Goal: Task Accomplishment & Management: Complete application form

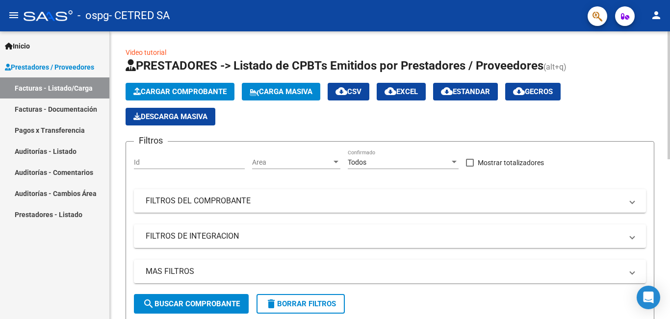
click at [173, 88] on span "Cargar Comprobante" at bounding box center [179, 91] width 93 height 9
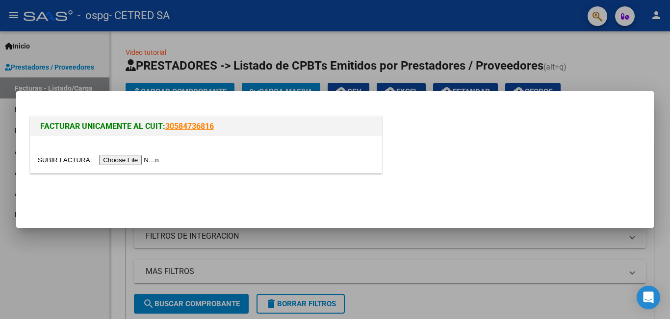
click at [218, 150] on div at bounding box center [205, 154] width 351 height 37
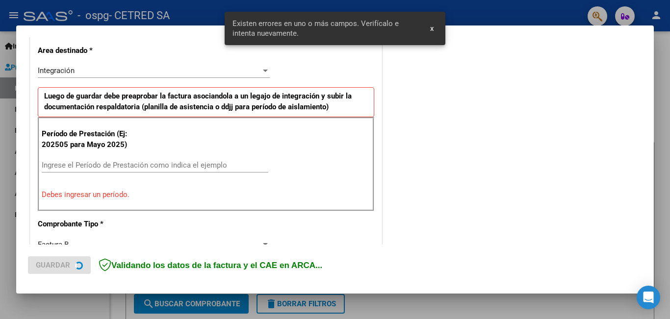
scroll to position [238, 0]
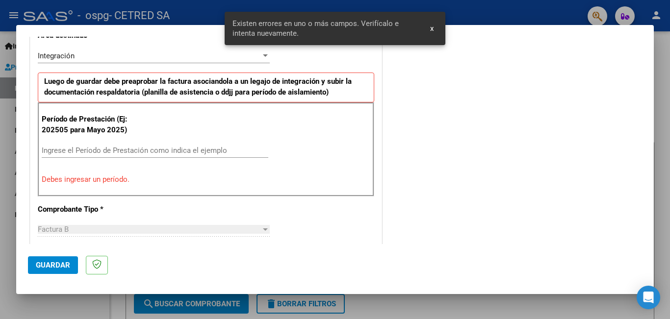
click at [144, 151] on input "Ingrese el Período de Prestación como indica el ejemplo" at bounding box center [155, 150] width 227 height 9
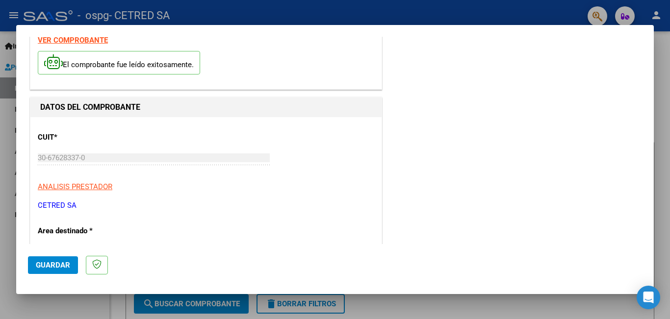
scroll to position [0, 0]
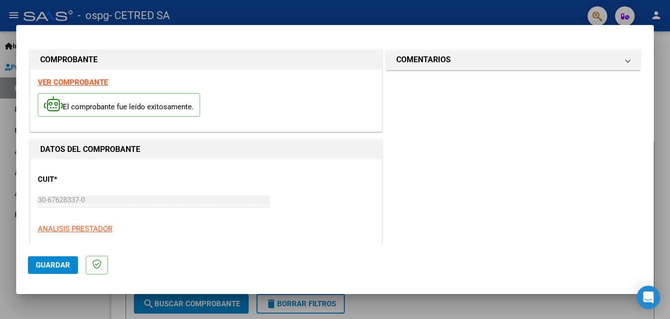
type input "202509"
click at [56, 264] on span "Guardar" at bounding box center [53, 265] width 34 height 9
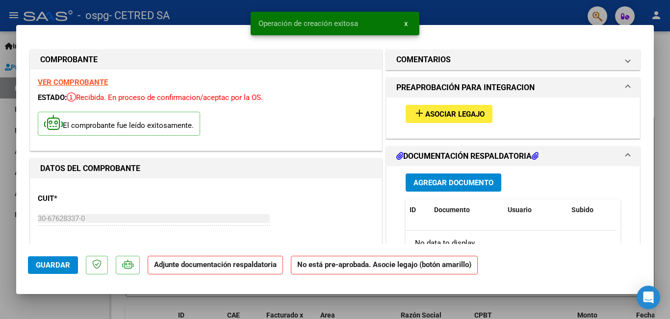
click at [415, 109] on mat-icon "add" at bounding box center [419, 113] width 12 height 12
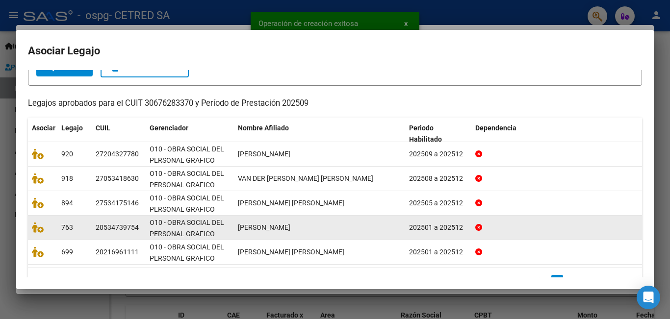
scroll to position [92, 0]
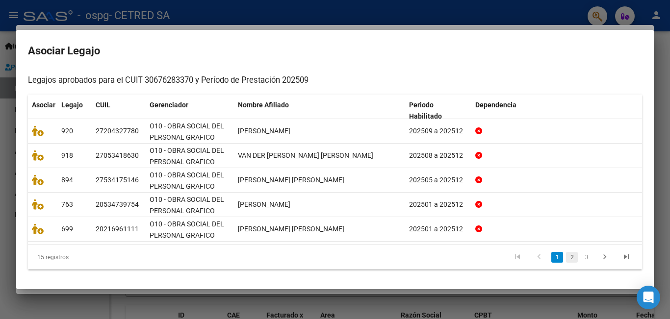
click at [568, 256] on link "2" at bounding box center [572, 257] width 12 height 11
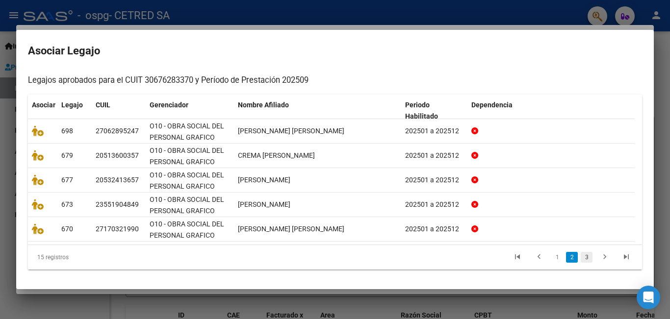
click at [581, 258] on link "3" at bounding box center [587, 257] width 12 height 11
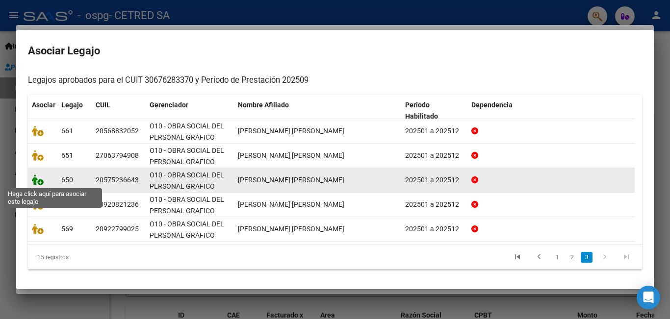
click at [41, 179] on icon at bounding box center [38, 180] width 12 height 11
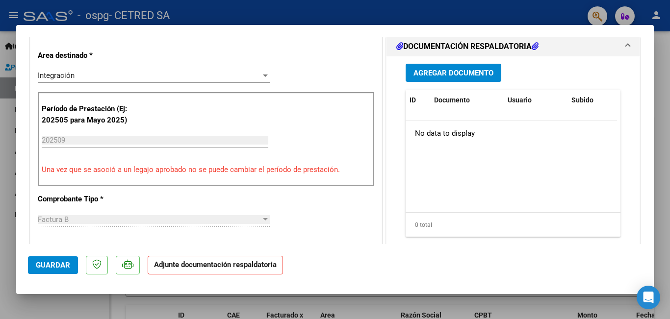
scroll to position [245, 0]
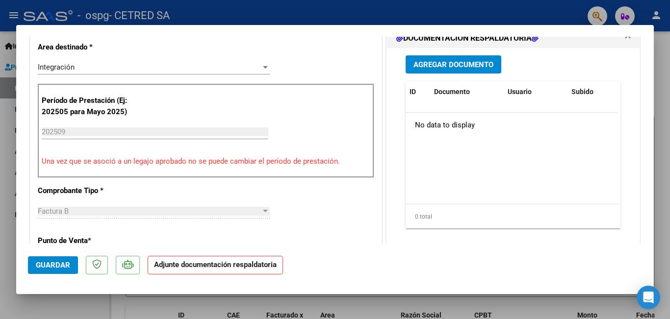
click at [432, 69] on span "Agregar Documento" at bounding box center [453, 64] width 80 height 9
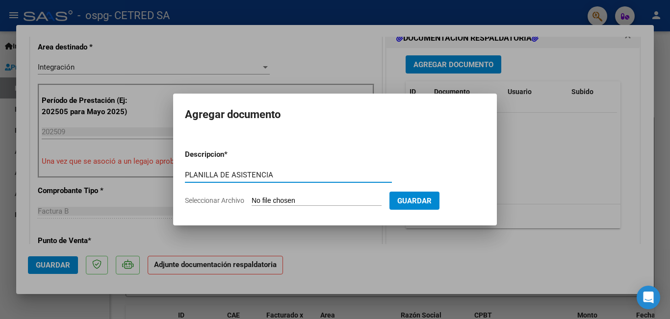
type input "PLANILLA DE ASISTENCIA"
type input "C:\fakepath\[PERSON_NAME] [PERSON_NAME].pdf"
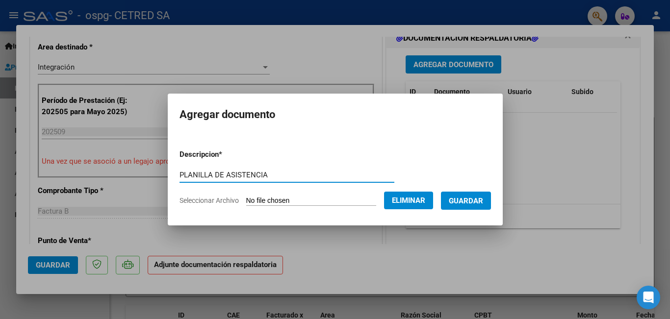
click at [483, 203] on span "Guardar" at bounding box center [466, 201] width 34 height 9
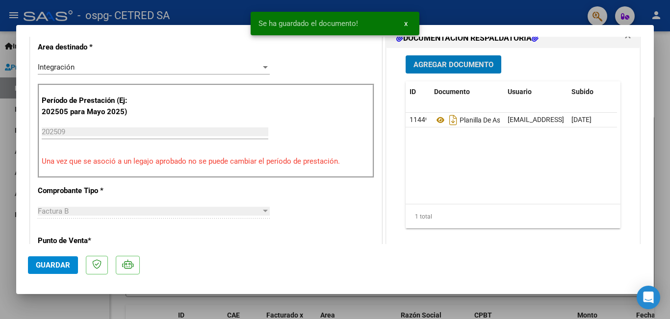
click at [426, 69] on span "Agregar Documento" at bounding box center [453, 64] width 80 height 9
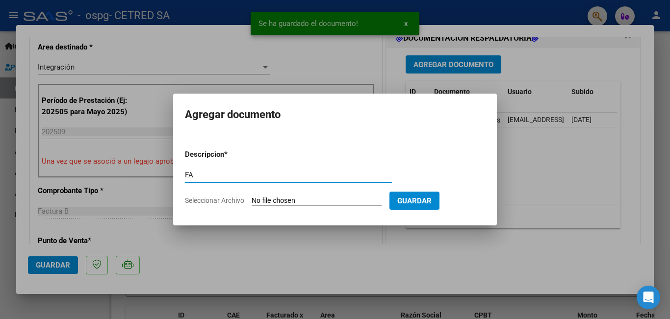
type input "F"
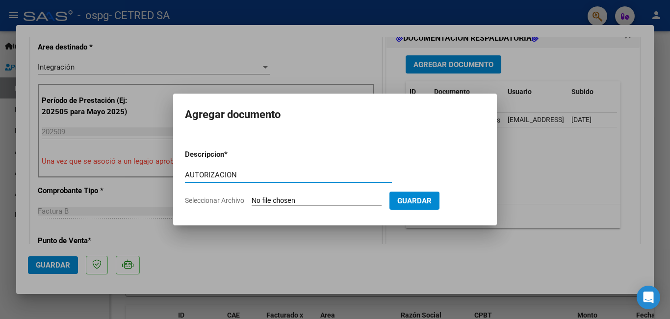
type input "AUTORIZACION"
type input "C:\fakepath\[PERSON_NAME] [PERSON_NAME] AUT 2025.doc"
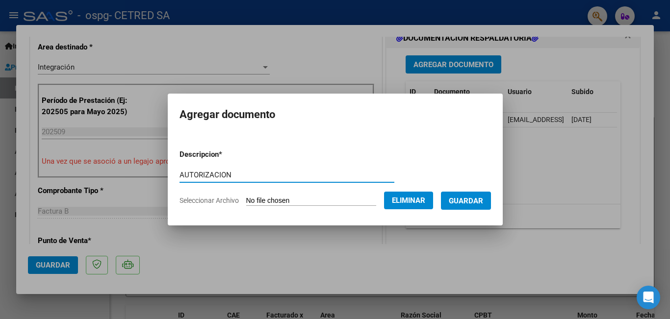
click at [471, 201] on span "Guardar" at bounding box center [466, 201] width 34 height 9
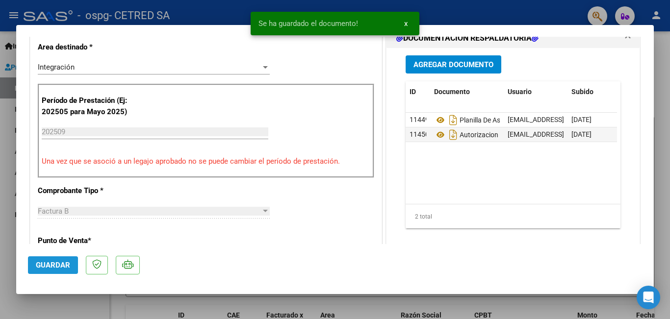
click at [59, 264] on span "Guardar" at bounding box center [53, 265] width 34 height 9
click at [0, 140] on div at bounding box center [335, 159] width 670 height 319
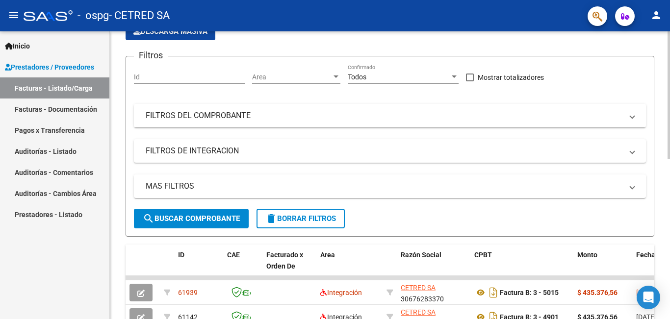
scroll to position [49, 0]
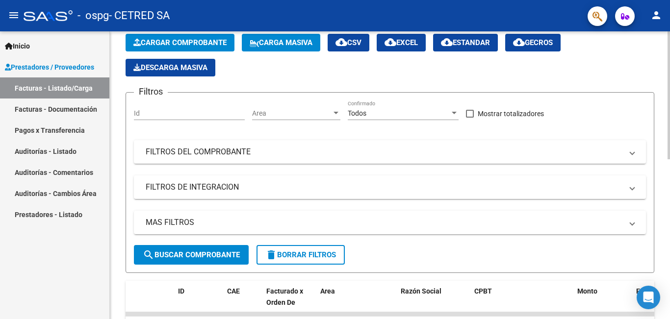
click at [173, 44] on span "Cargar Comprobante" at bounding box center [179, 42] width 93 height 9
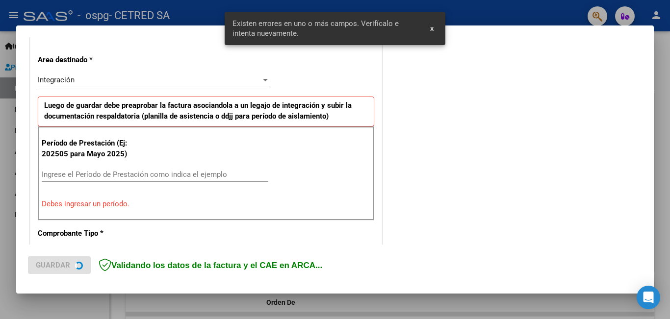
scroll to position [219, 0]
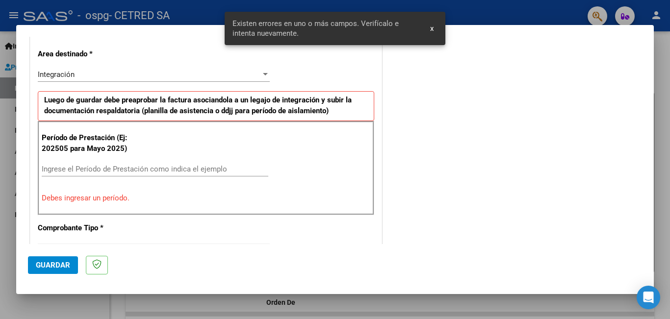
click at [130, 170] on input "Ingrese el Período de Prestación como indica el ejemplo" at bounding box center [155, 169] width 227 height 9
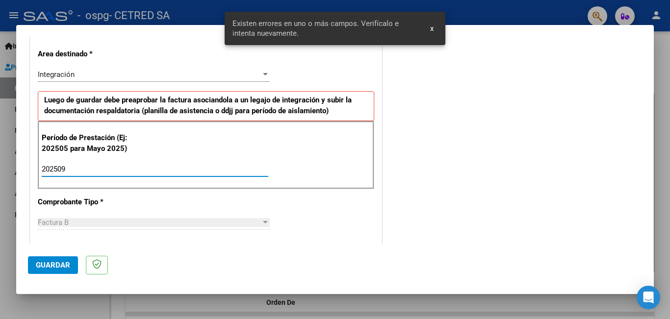
type input "202509"
click at [57, 264] on span "Guardar" at bounding box center [53, 265] width 34 height 9
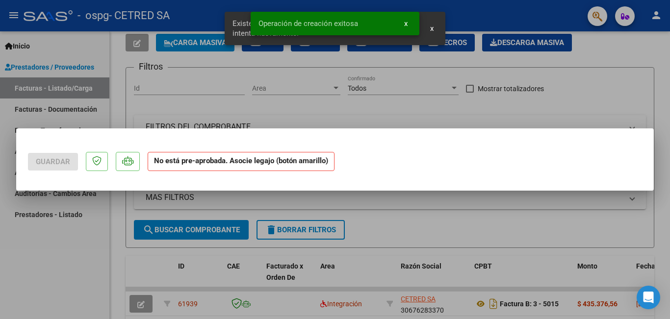
scroll to position [0, 0]
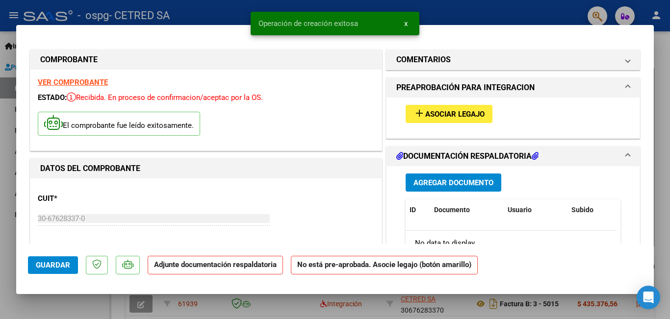
click at [413, 114] on mat-icon "add" at bounding box center [419, 113] width 12 height 12
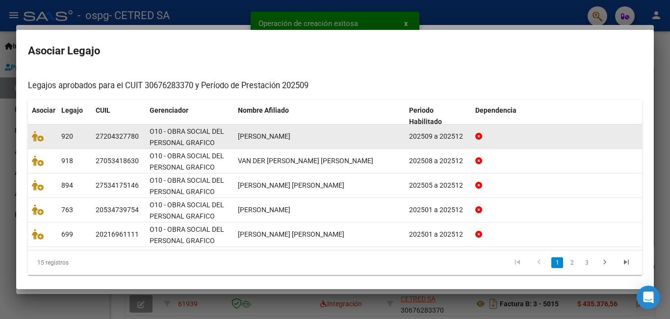
scroll to position [92, 0]
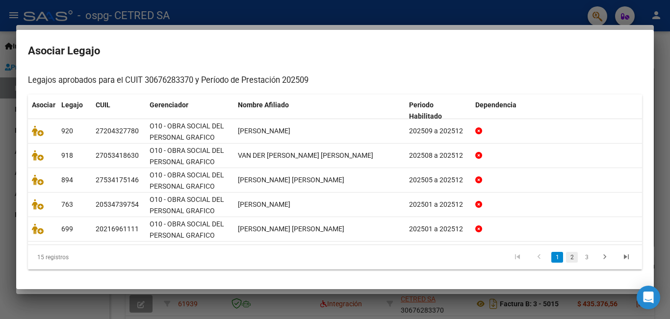
click at [566, 257] on link "2" at bounding box center [572, 257] width 12 height 11
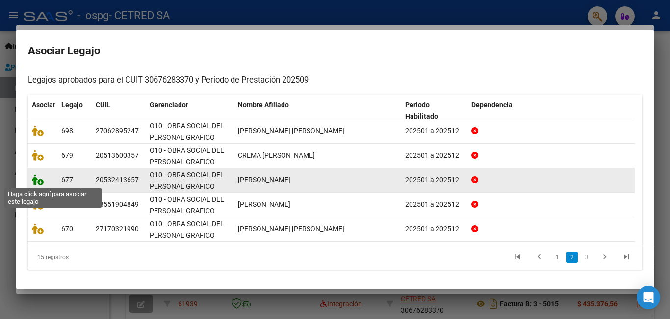
click at [39, 180] on icon at bounding box center [38, 180] width 12 height 11
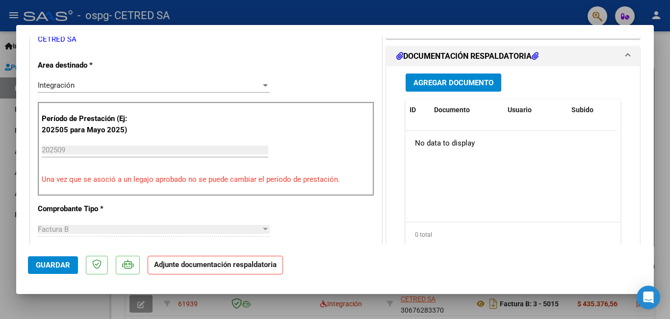
scroll to position [245, 0]
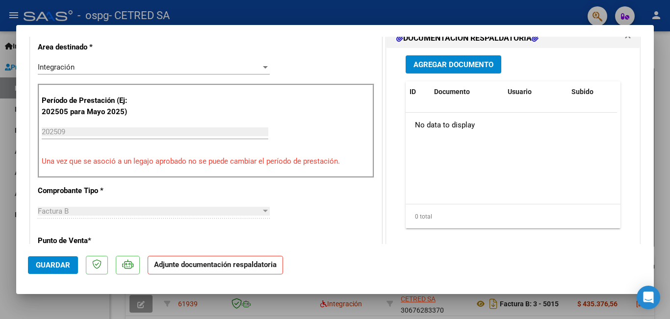
click at [436, 62] on span "Agregar Documento" at bounding box center [453, 64] width 80 height 9
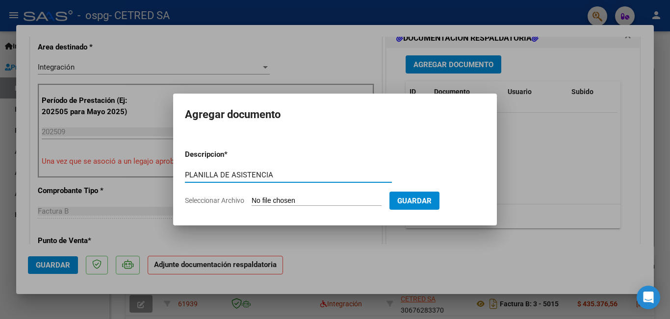
type input "PLANILLA DE ASISTENCIA"
type input "C:\fakepath\[PERSON_NAME].pdf"
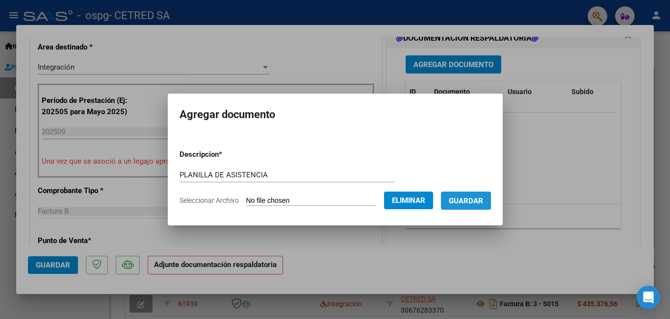
drag, startPoint x: 483, startPoint y: 200, endPoint x: 485, endPoint y: 172, distance: 28.1
click at [483, 199] on span "Guardar" at bounding box center [466, 201] width 34 height 9
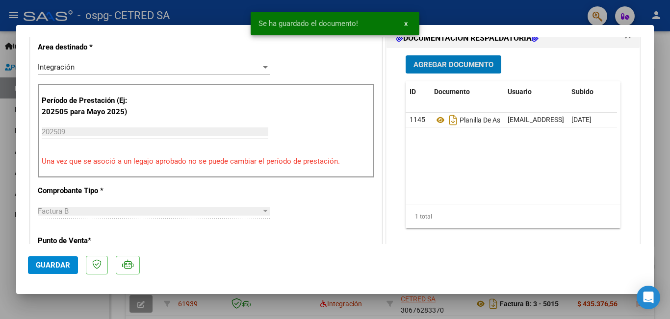
click at [442, 66] on span "Agregar Documento" at bounding box center [453, 64] width 80 height 9
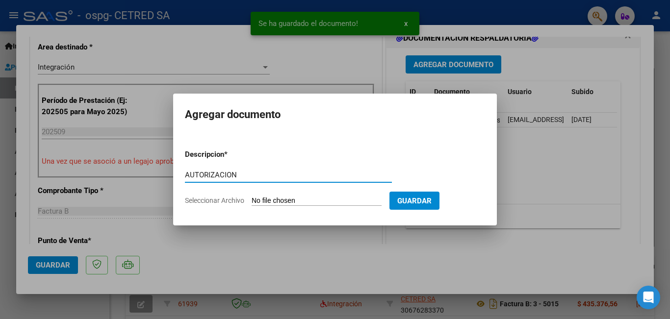
type input "AUTORIZACION"
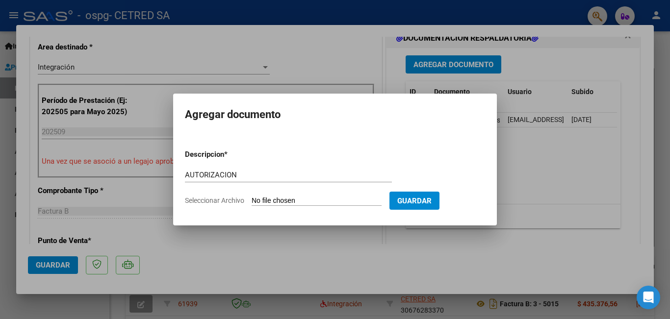
type input "C:\fakepath\[PERSON_NAME] AUT 2025.odt"
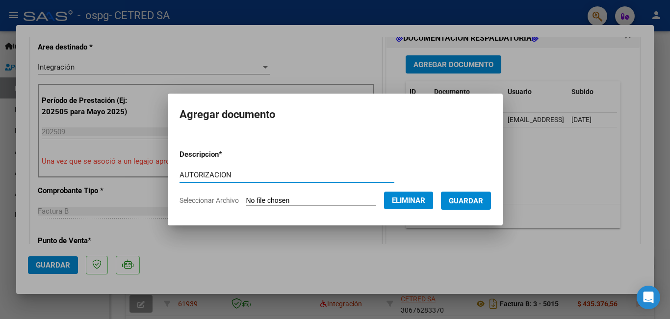
click at [483, 199] on span "Guardar" at bounding box center [466, 201] width 34 height 9
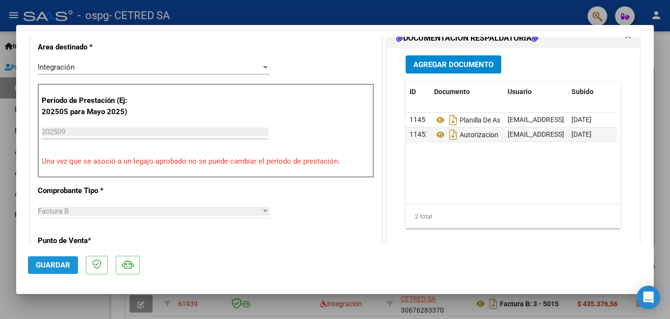
click at [61, 265] on span "Guardar" at bounding box center [53, 265] width 34 height 9
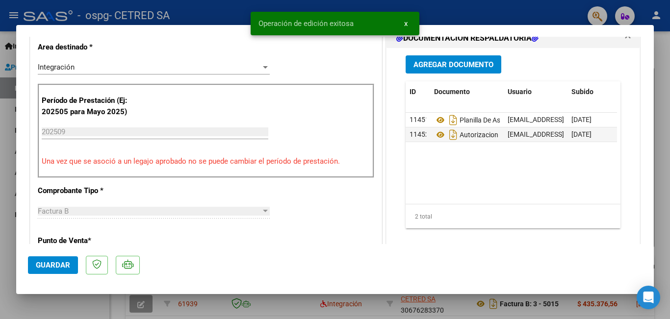
click at [3, 160] on div at bounding box center [335, 159] width 670 height 319
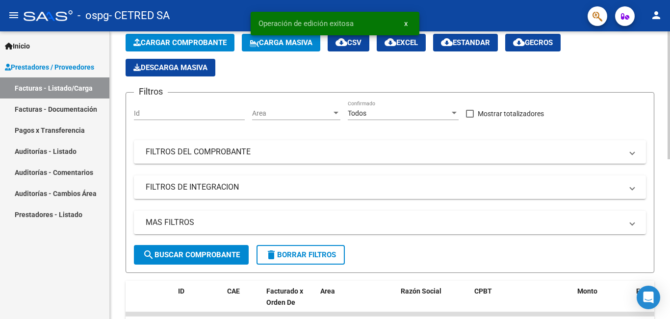
click at [172, 42] on span "Cargar Comprobante" at bounding box center [179, 42] width 93 height 9
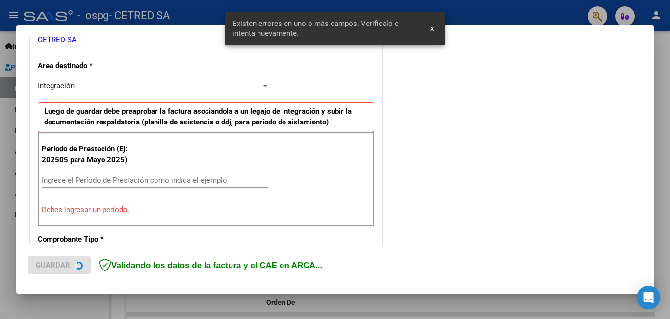
scroll to position [219, 0]
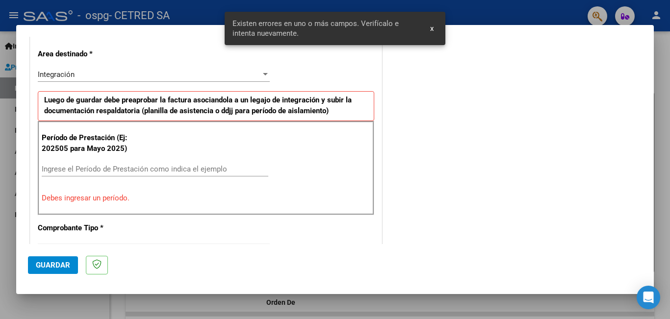
click at [117, 172] on input "Ingrese el Período de Prestación como indica el ejemplo" at bounding box center [155, 169] width 227 height 9
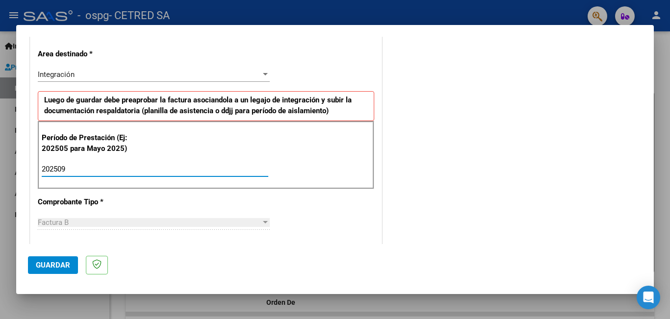
type input "202509"
click at [57, 264] on span "Guardar" at bounding box center [53, 265] width 34 height 9
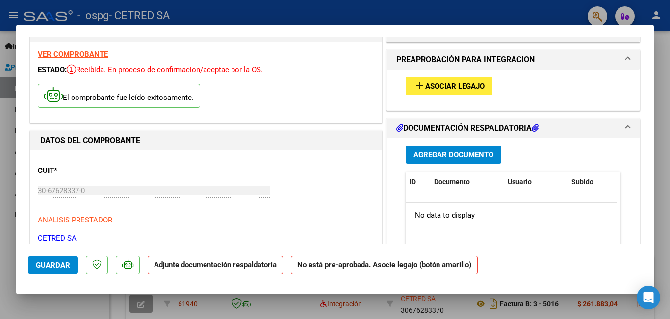
scroll to position [0, 0]
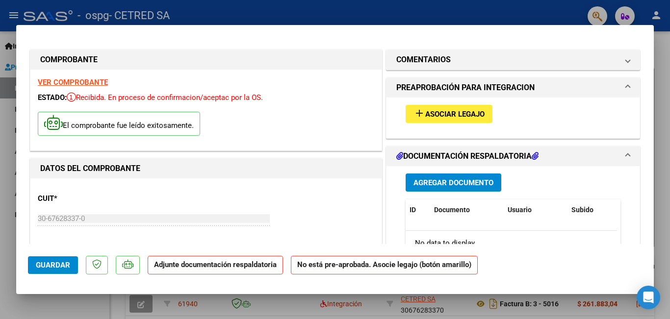
click at [419, 112] on mat-icon "add" at bounding box center [419, 113] width 12 height 12
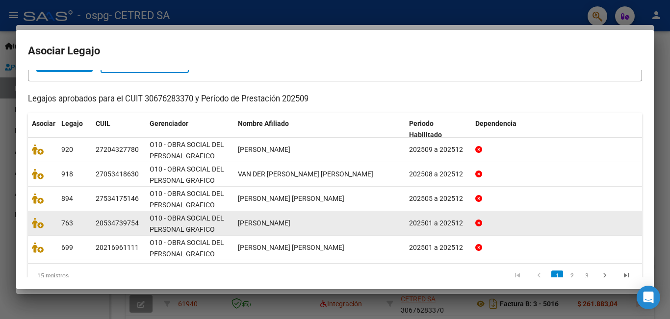
scroll to position [92, 0]
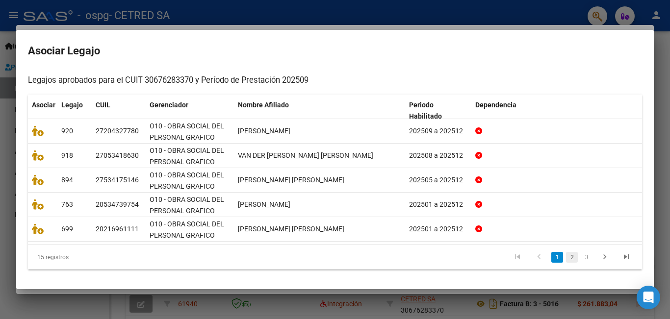
click at [566, 255] on link "2" at bounding box center [572, 257] width 12 height 11
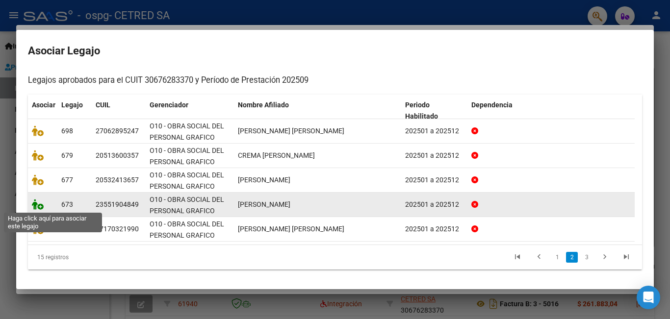
click at [38, 204] on icon at bounding box center [38, 204] width 12 height 11
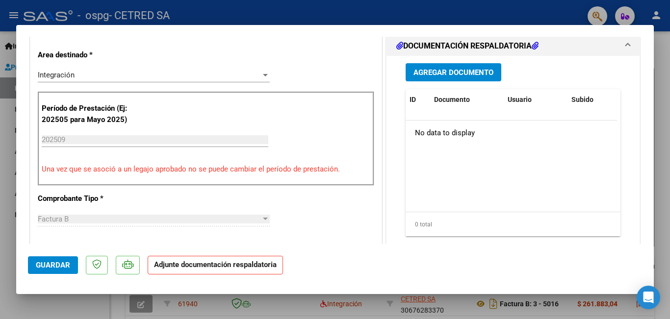
scroll to position [245, 0]
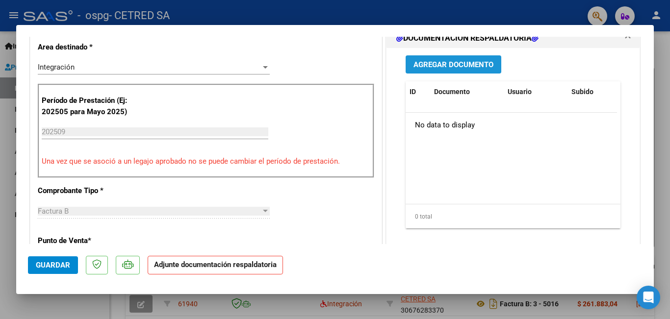
click at [444, 65] on span "Agregar Documento" at bounding box center [453, 64] width 80 height 9
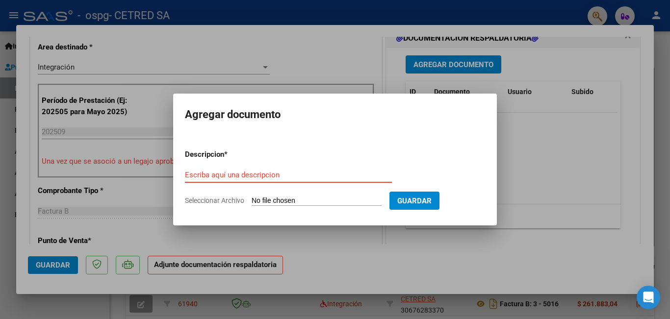
click at [318, 176] on input "Escriba aquí una descripcion" at bounding box center [288, 175] width 207 height 9
type input "PLANILLA DE ASISTENCIA"
type input "C:\fakepath\[PERSON_NAME].pdf"
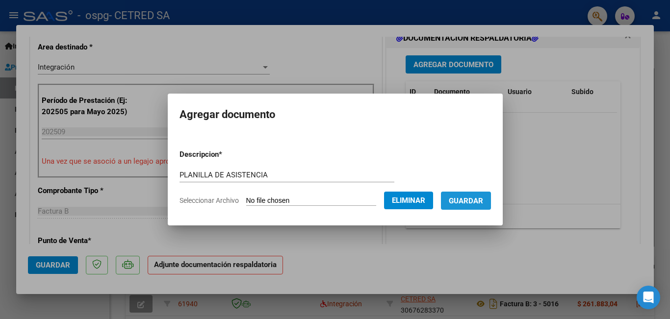
click at [482, 203] on span "Guardar" at bounding box center [466, 201] width 34 height 9
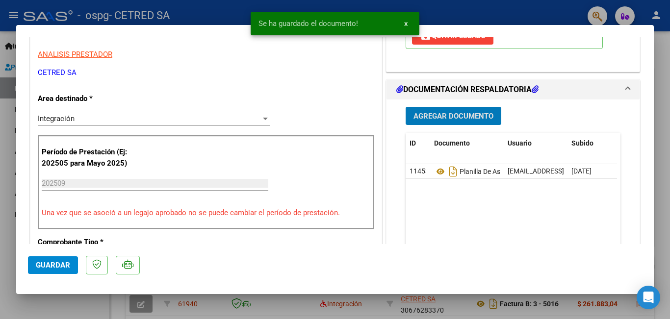
scroll to position [196, 0]
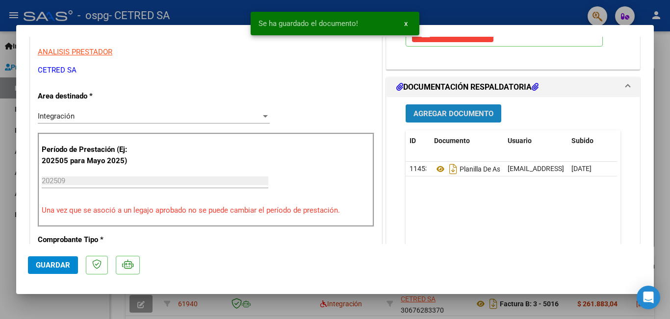
click at [445, 116] on span "Agregar Documento" at bounding box center [453, 113] width 80 height 9
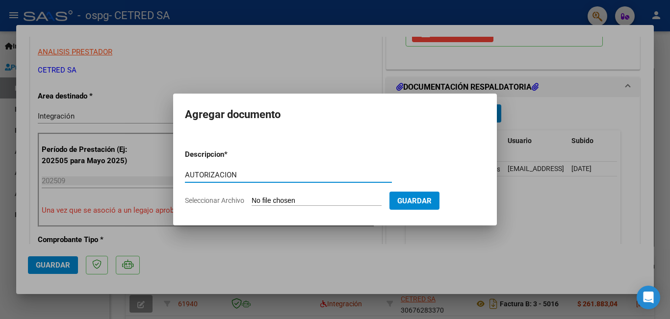
type input "AUTORIZACION"
type input "C:\fakepath\[PERSON_NAME] AUT 2025.odt"
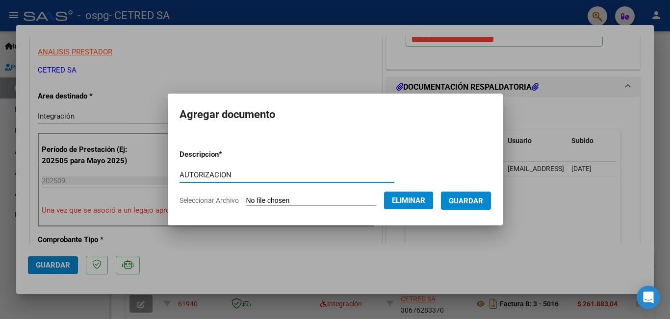
click at [474, 198] on span "Guardar" at bounding box center [466, 201] width 34 height 9
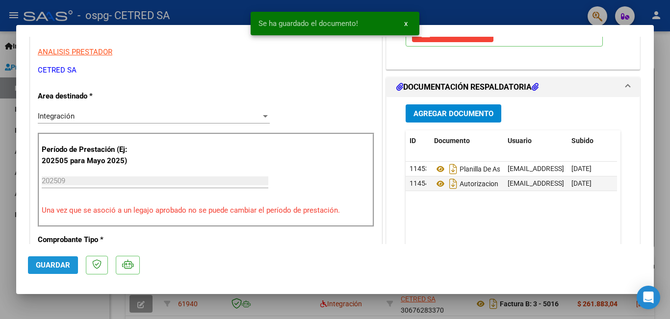
click at [51, 269] on span "Guardar" at bounding box center [53, 265] width 34 height 9
click at [0, 172] on div at bounding box center [335, 159] width 670 height 319
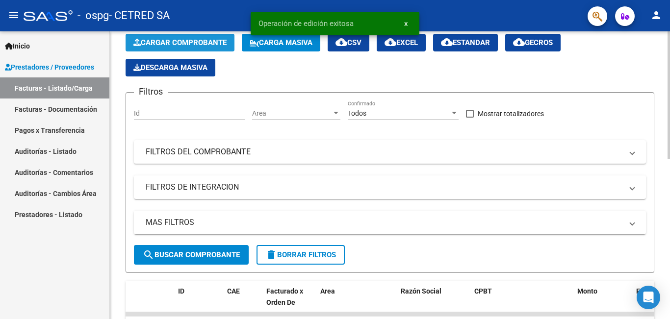
click at [156, 43] on span "Cargar Comprobante" at bounding box center [179, 42] width 93 height 9
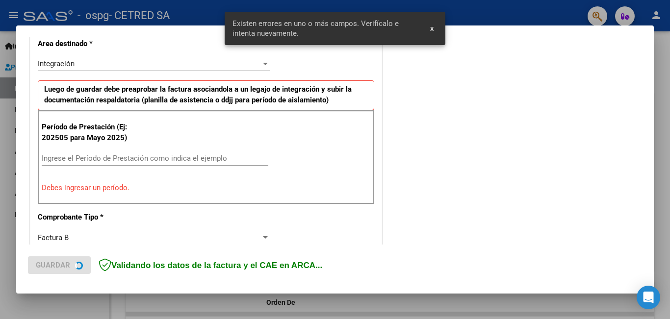
scroll to position [238, 0]
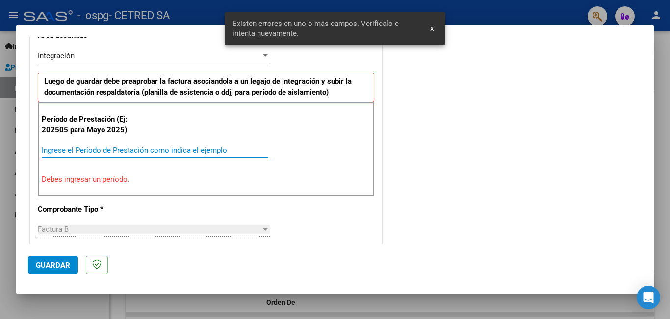
click at [138, 153] on input "Ingrese el Período de Prestación como indica el ejemplo" at bounding box center [155, 150] width 227 height 9
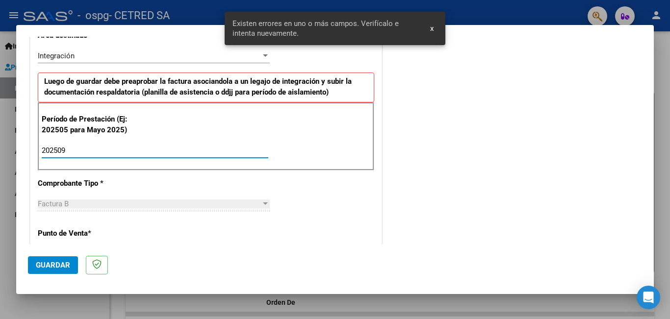
type input "202509"
click at [49, 263] on span "Guardar" at bounding box center [53, 265] width 34 height 9
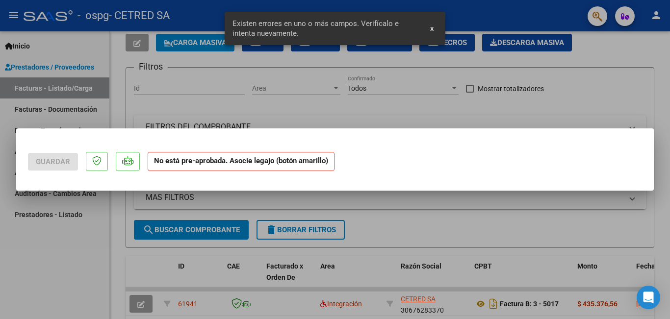
scroll to position [0, 0]
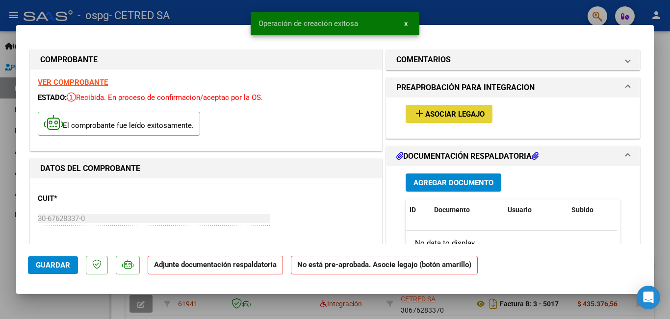
click at [419, 110] on mat-icon "add" at bounding box center [419, 113] width 12 height 12
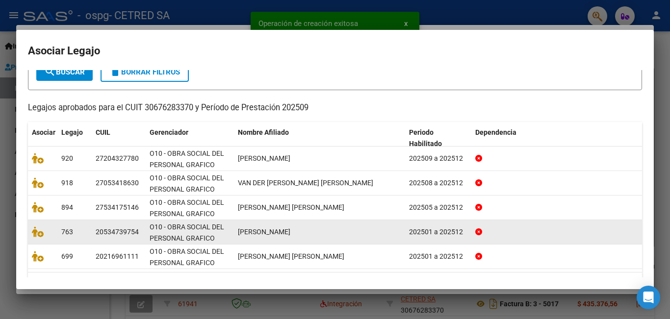
scroll to position [92, 0]
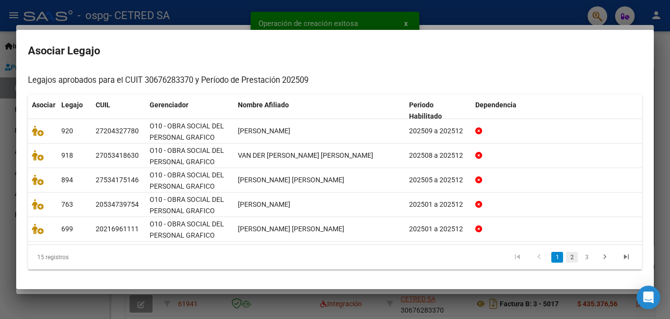
click at [569, 255] on link "2" at bounding box center [572, 257] width 12 height 11
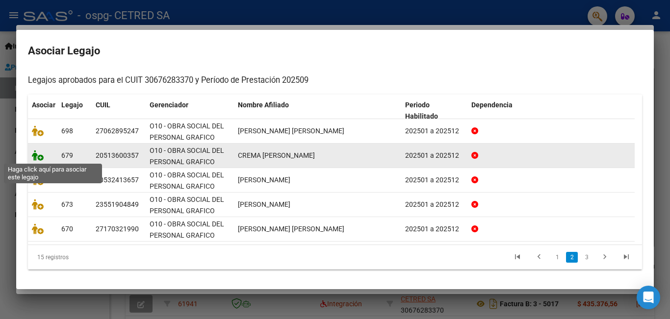
click at [33, 156] on icon at bounding box center [38, 155] width 12 height 11
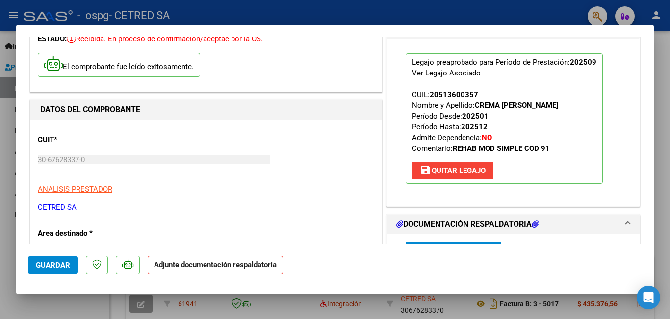
scroll to position [147, 0]
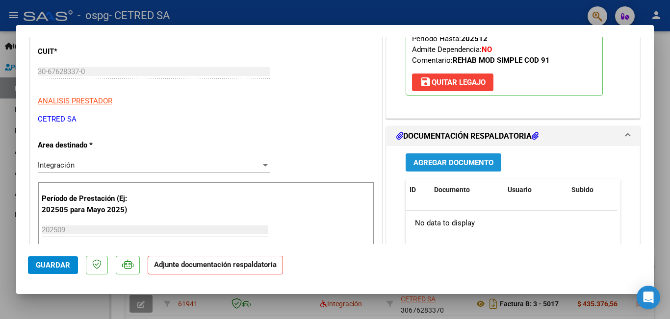
click at [443, 162] on span "Agregar Documento" at bounding box center [453, 162] width 80 height 9
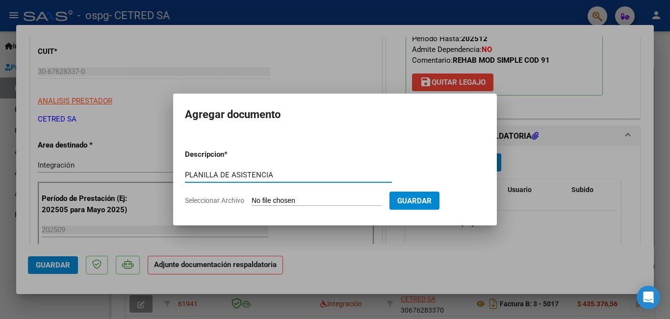
type input "PLANILLA DE ASISTENCIA"
type input "C:\fakepath\CREMA SANTINO (1).pdf"
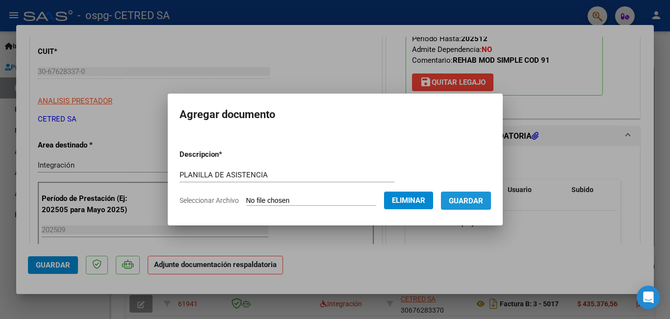
click at [480, 209] on button "Guardar" at bounding box center [466, 201] width 50 height 18
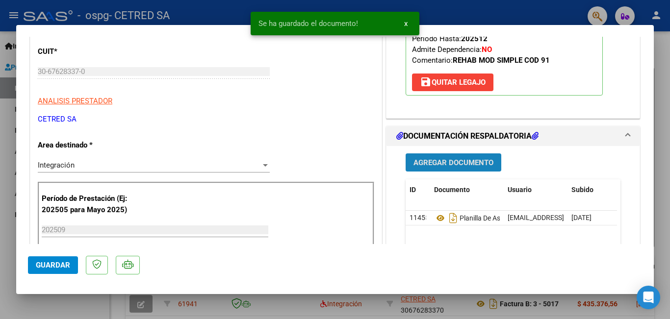
click at [460, 160] on span "Agregar Documento" at bounding box center [453, 162] width 80 height 9
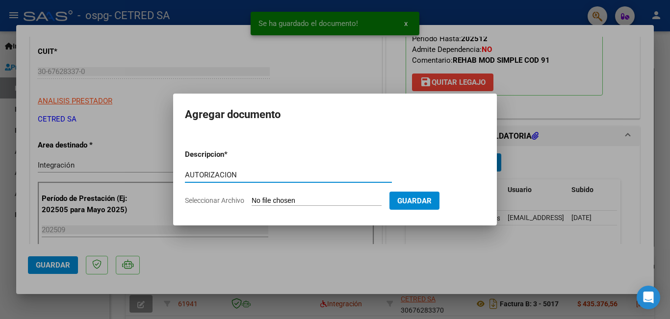
type input "AUTORIZACION"
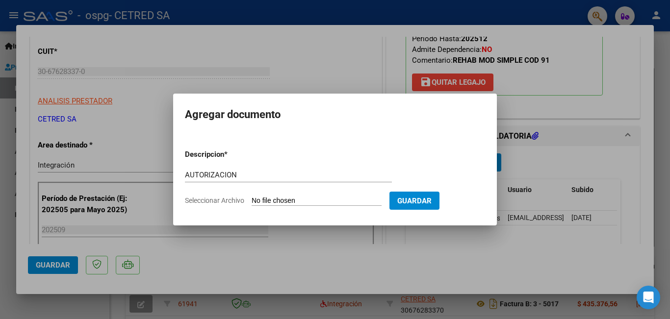
type input "C:\fakepath\CREMA SANTOINO AUT 2025.odt"
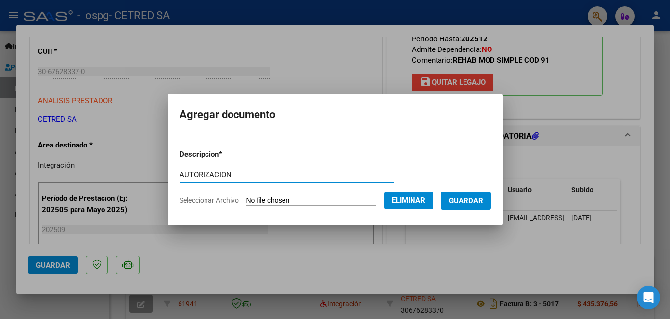
click at [477, 201] on span "Guardar" at bounding box center [466, 201] width 34 height 9
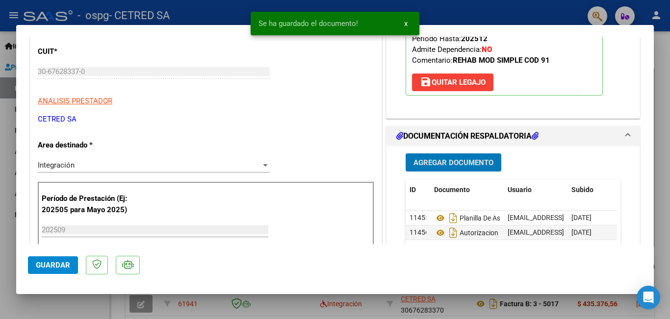
click at [62, 269] on span "Guardar" at bounding box center [53, 265] width 34 height 9
click at [0, 182] on div at bounding box center [335, 159] width 670 height 319
type input "$ 0,00"
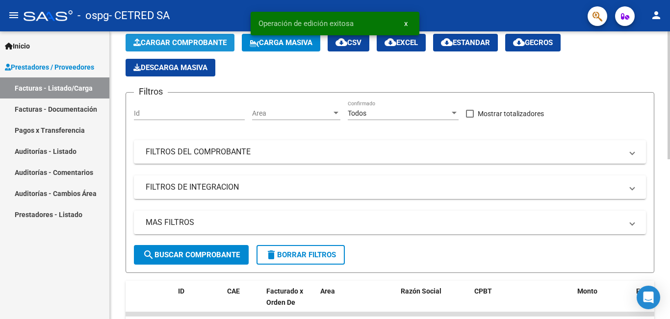
click at [177, 35] on button "Cargar Comprobante" at bounding box center [180, 43] width 109 height 18
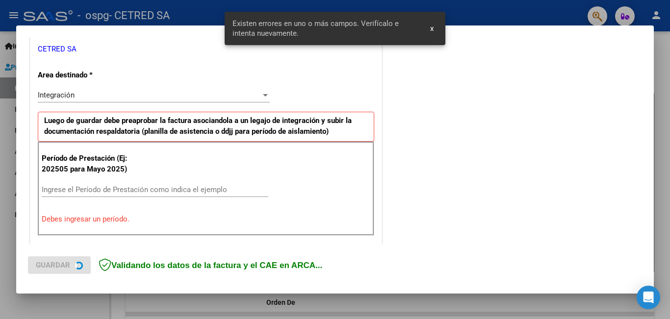
scroll to position [219, 0]
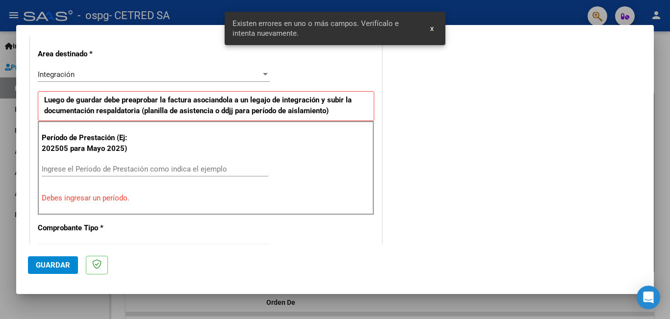
click at [150, 168] on input "Ingrese el Período de Prestación como indica el ejemplo" at bounding box center [155, 169] width 227 height 9
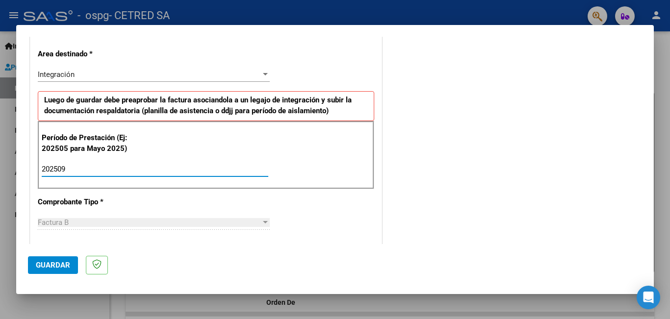
type input "202509"
click at [50, 270] on span "Guardar" at bounding box center [53, 265] width 34 height 9
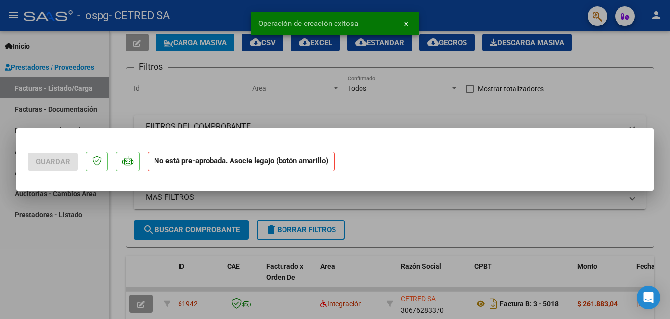
scroll to position [0, 0]
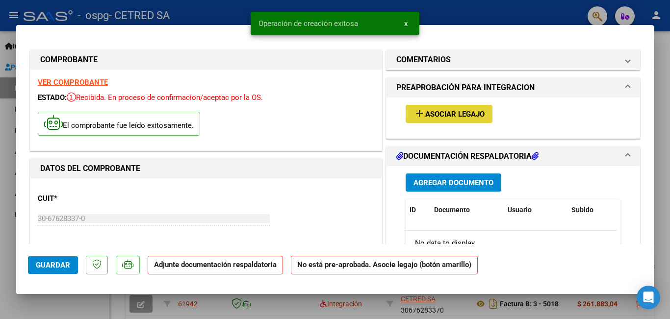
click at [415, 112] on mat-icon "add" at bounding box center [419, 113] width 12 height 12
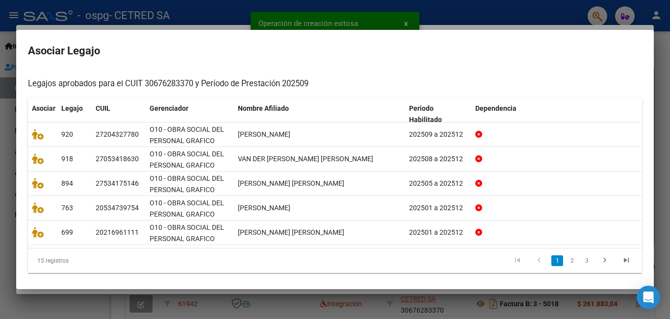
scroll to position [92, 0]
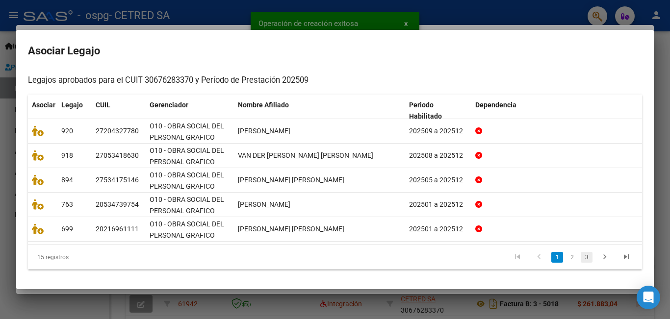
click at [581, 257] on link "3" at bounding box center [587, 257] width 12 height 11
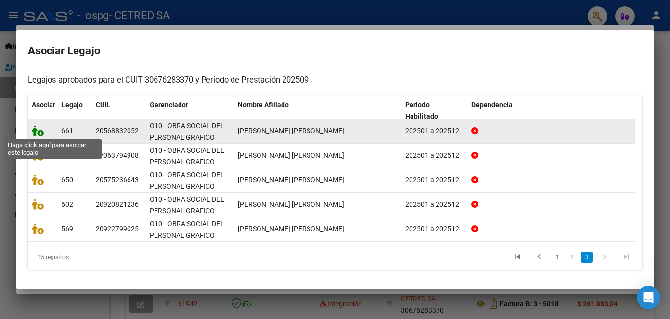
click at [32, 134] on icon at bounding box center [38, 131] width 12 height 11
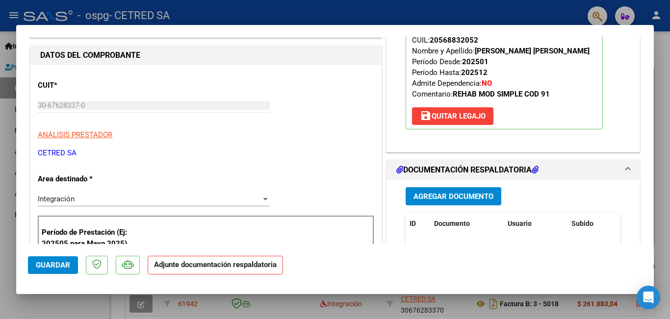
scroll to position [196, 0]
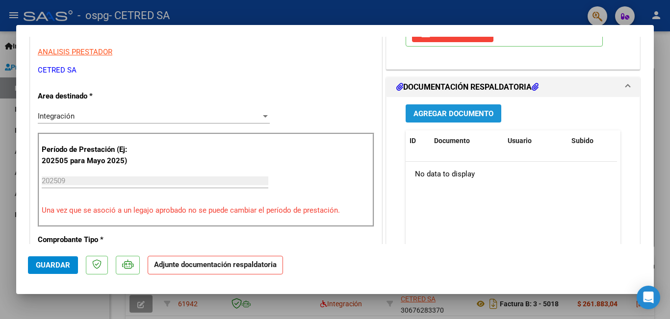
click at [453, 111] on span "Agregar Documento" at bounding box center [453, 113] width 80 height 9
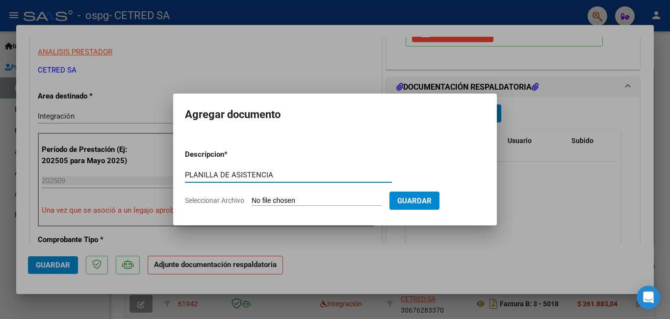
type input "PLANILLA DE ASISTENCIA"
type input "C:\fakepath\[PERSON_NAME].pdf"
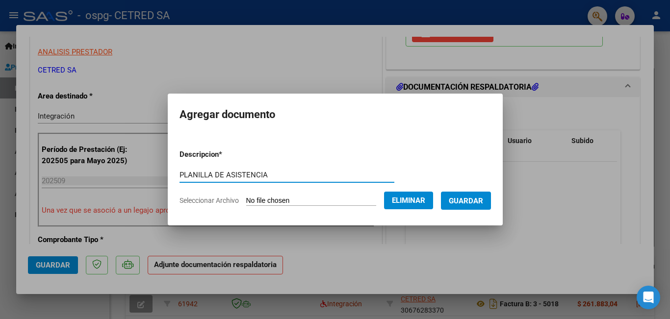
click at [478, 202] on span "Guardar" at bounding box center [466, 201] width 34 height 9
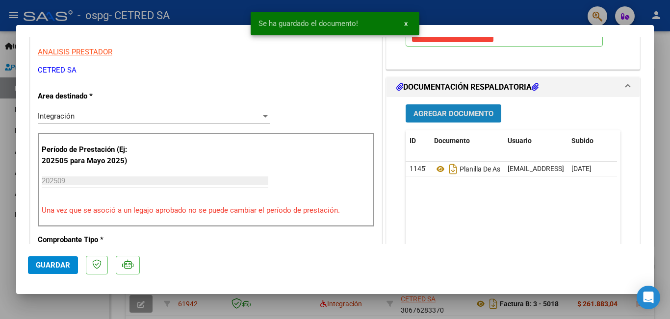
click at [453, 111] on span "Agregar Documento" at bounding box center [453, 113] width 80 height 9
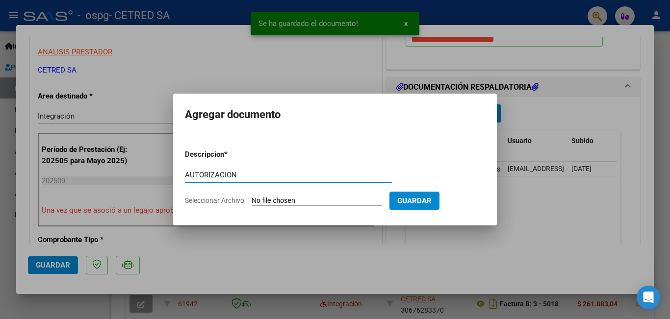
type input "AUTORIZACION"
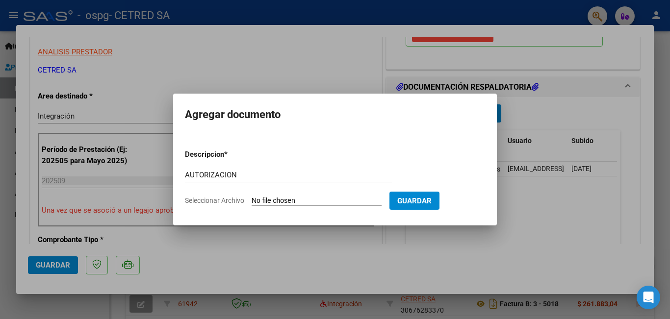
type input "C:\fakepath\[PERSON_NAME] AUT 2025.odt"
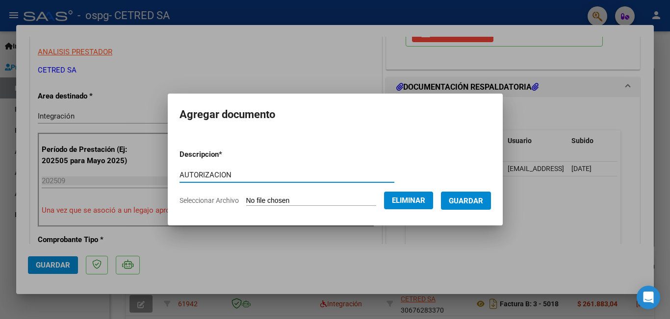
click at [478, 202] on span "Guardar" at bounding box center [466, 201] width 34 height 9
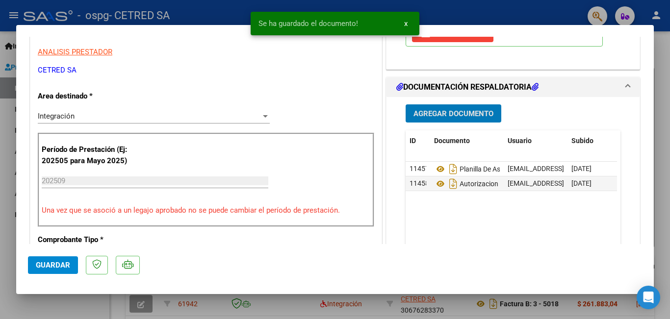
click at [62, 264] on span "Guardar" at bounding box center [53, 265] width 34 height 9
drag, startPoint x: 5, startPoint y: 174, endPoint x: 170, endPoint y: 214, distance: 169.0
click at [6, 174] on div at bounding box center [335, 159] width 670 height 319
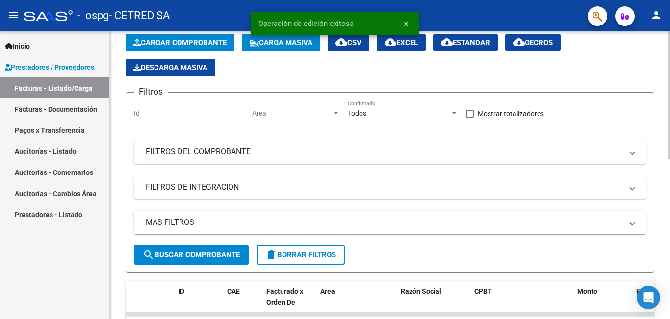
click at [166, 41] on span "Cargar Comprobante" at bounding box center [179, 42] width 93 height 9
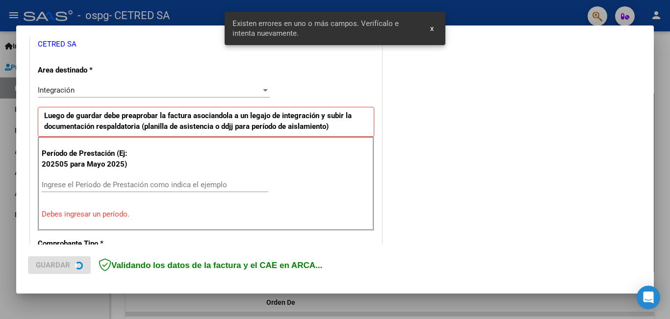
scroll to position [219, 0]
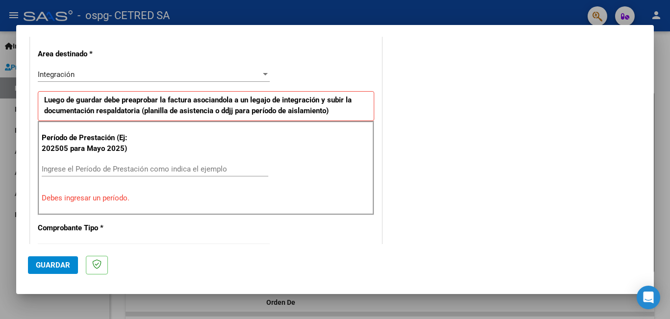
click at [253, 245] on mat-dialog-actions "Guardar" at bounding box center [335, 263] width 614 height 39
click at [103, 170] on input "Ingrese el Período de Prestación como indica el ejemplo" at bounding box center [155, 169] width 227 height 9
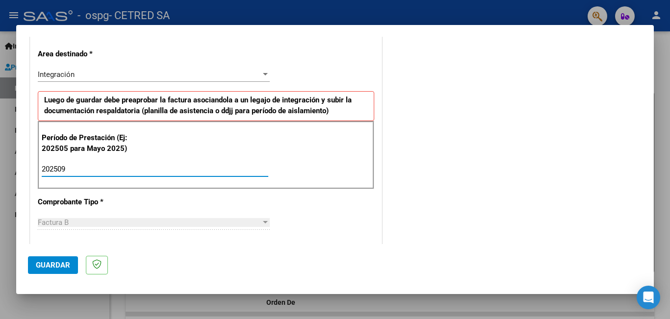
type input "202509"
click at [50, 263] on span "Guardar" at bounding box center [53, 265] width 34 height 9
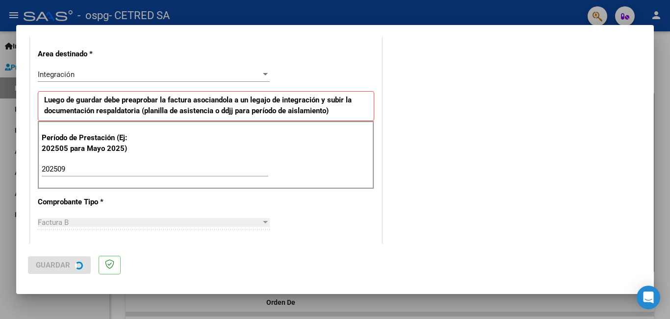
scroll to position [0, 0]
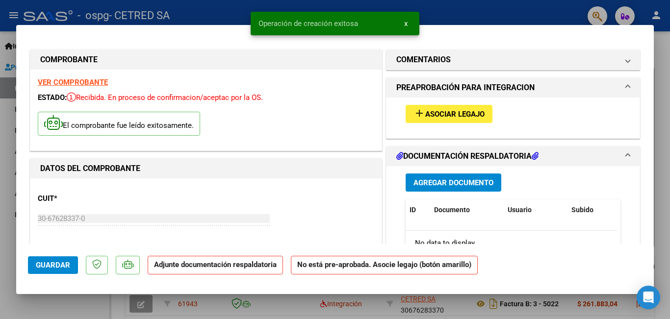
click at [450, 112] on span "Asociar Legajo" at bounding box center [454, 114] width 59 height 9
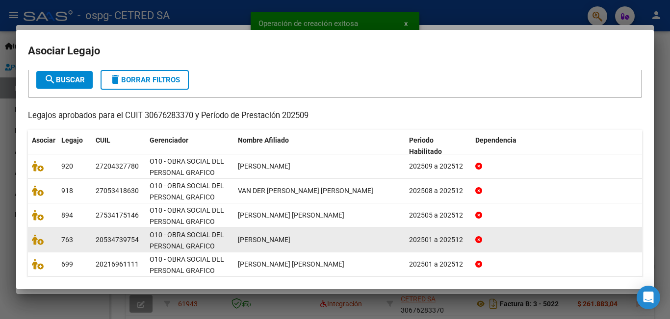
scroll to position [92, 0]
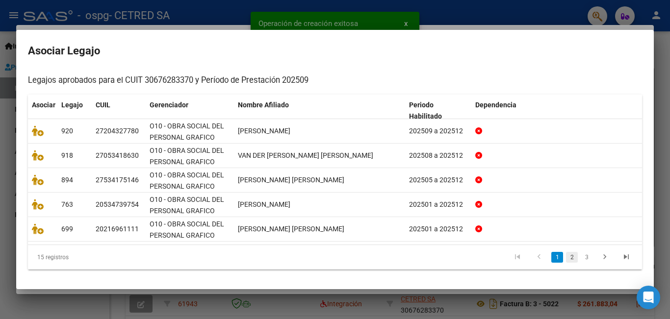
click at [566, 256] on link "2" at bounding box center [572, 257] width 12 height 11
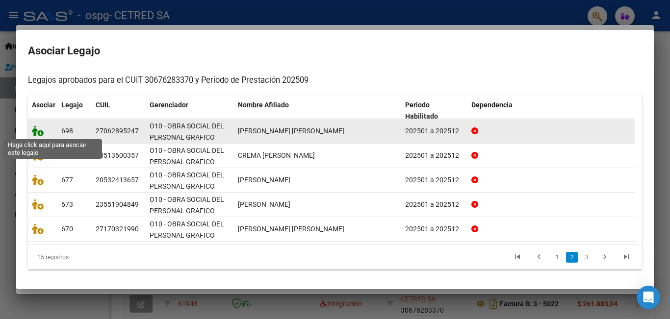
click at [36, 131] on icon at bounding box center [38, 131] width 12 height 11
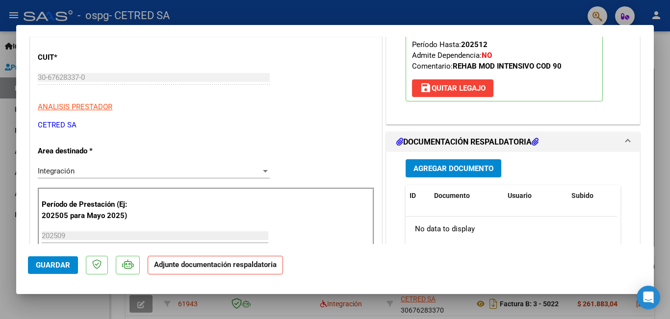
scroll to position [147, 0]
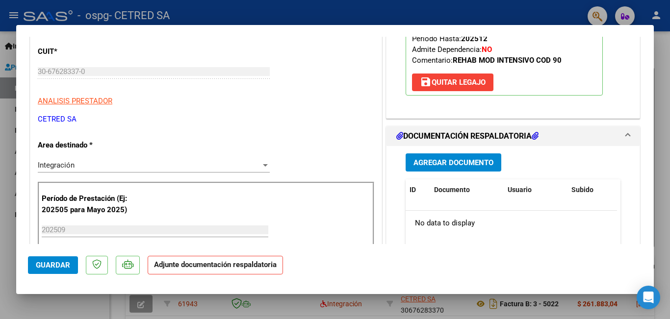
click at [449, 163] on span "Agregar Documento" at bounding box center [453, 162] width 80 height 9
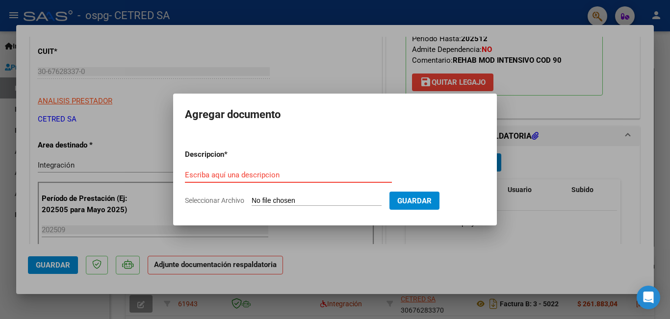
click at [260, 177] on input "Escriba aquí una descripcion" at bounding box center [288, 175] width 207 height 9
type input "PLANILLA DE ASISTENCIA"
type input "C:\fakepath\[PERSON_NAME].pdf"
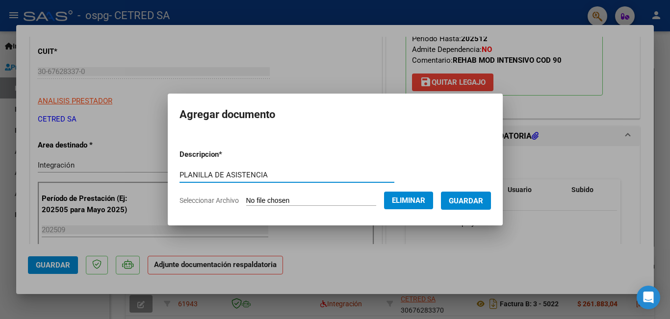
click at [478, 200] on span "Guardar" at bounding box center [466, 201] width 34 height 9
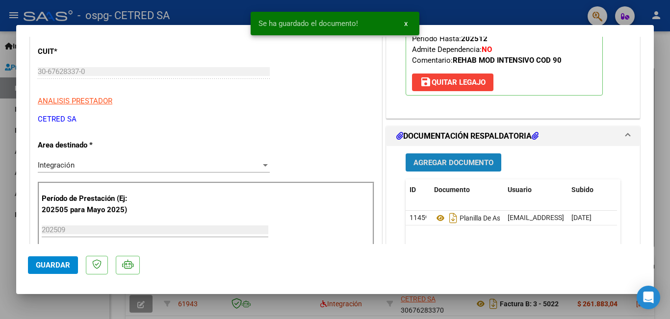
click at [451, 167] on span "Agregar Documento" at bounding box center [453, 162] width 80 height 9
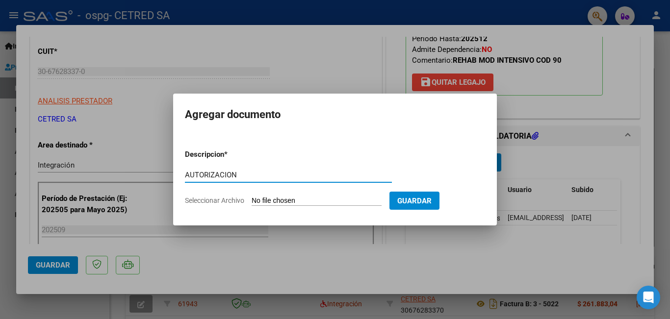
type input "AUTORIZACION"
type input "C:\fakepath\[PERSON_NAME] AUT 2025.jpg"
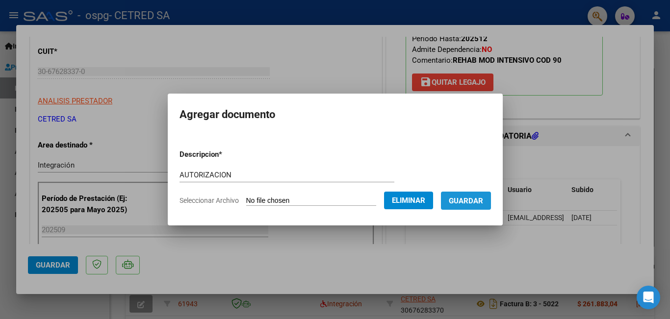
click at [472, 201] on span "Guardar" at bounding box center [466, 201] width 34 height 9
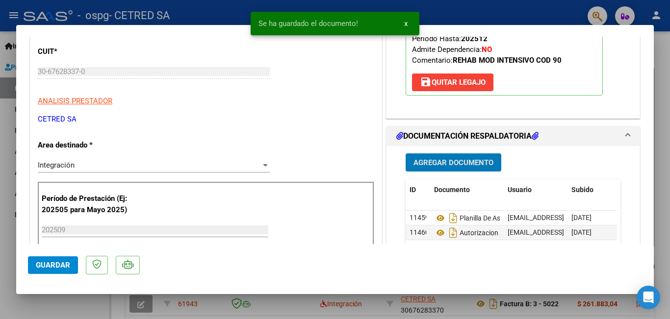
click at [61, 267] on span "Guardar" at bounding box center [53, 265] width 34 height 9
click at [0, 204] on div at bounding box center [335, 159] width 670 height 319
type input "$ 0,00"
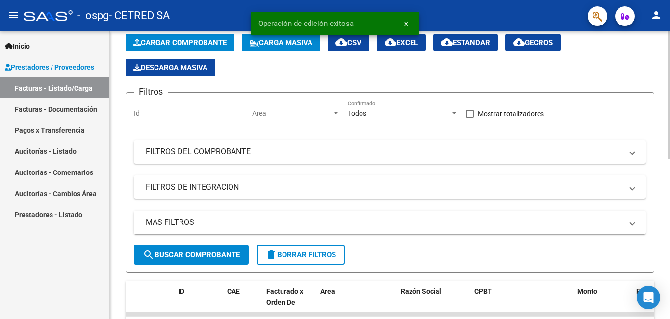
click at [181, 43] on span "Cargar Comprobante" at bounding box center [179, 42] width 93 height 9
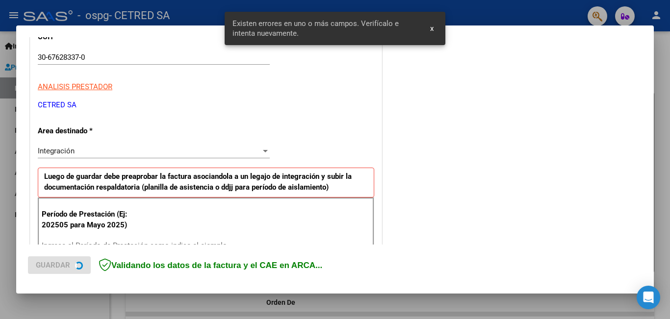
scroll to position [219, 0]
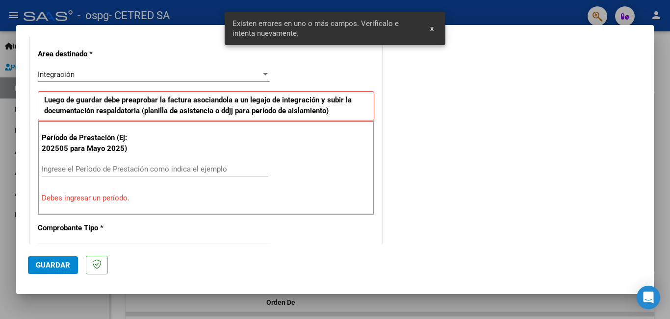
click at [140, 169] on input "Ingrese el Período de Prestación como indica el ejemplo" at bounding box center [155, 169] width 227 height 9
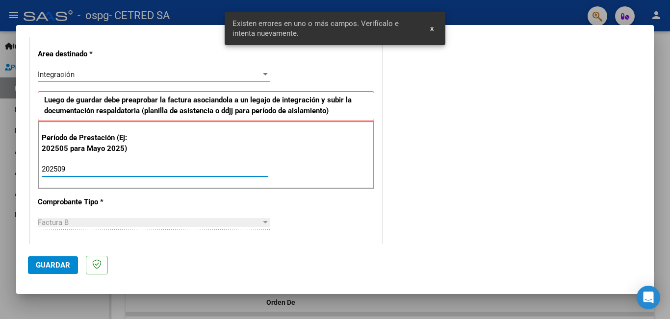
type input "202509"
click at [54, 258] on button "Guardar" at bounding box center [53, 265] width 50 height 18
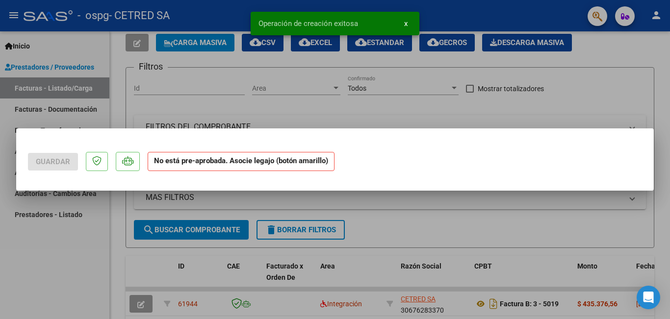
scroll to position [0, 0]
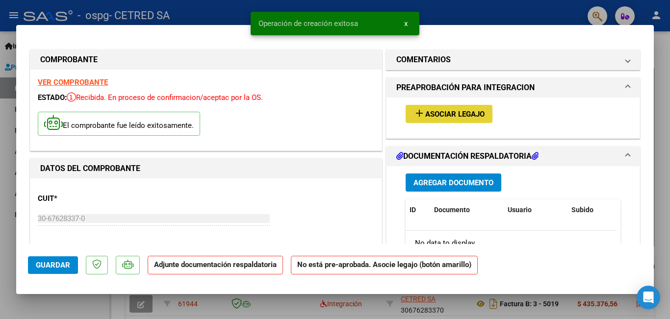
click at [415, 113] on mat-icon "add" at bounding box center [419, 113] width 12 height 12
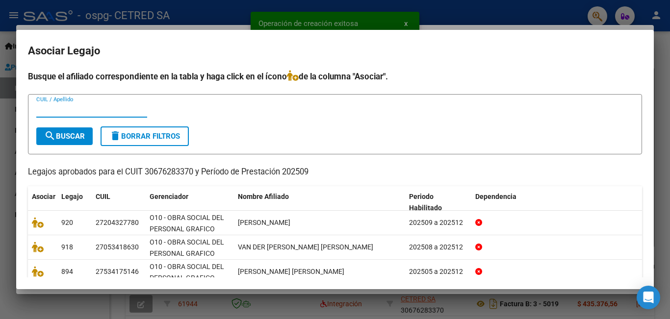
scroll to position [92, 0]
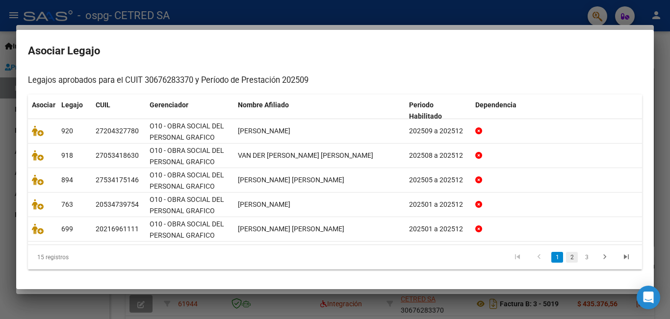
click at [566, 259] on link "2" at bounding box center [572, 257] width 12 height 11
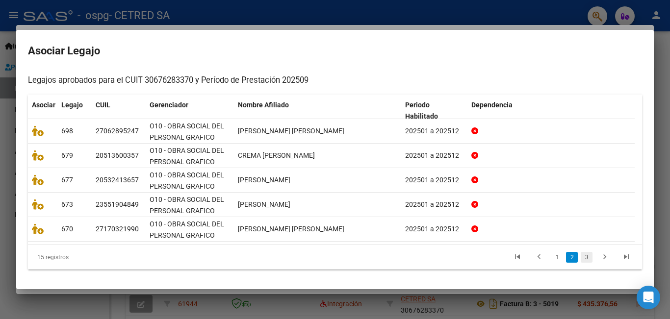
click at [581, 256] on link "3" at bounding box center [587, 257] width 12 height 11
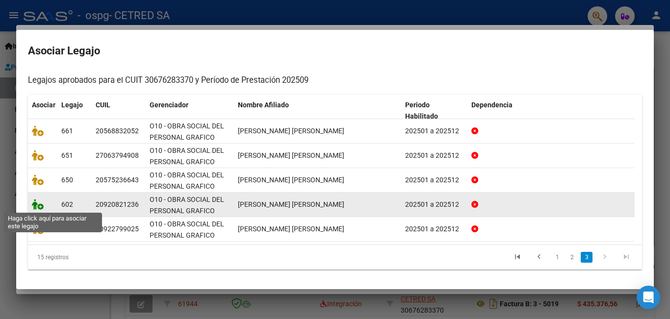
click at [38, 205] on icon at bounding box center [38, 204] width 12 height 11
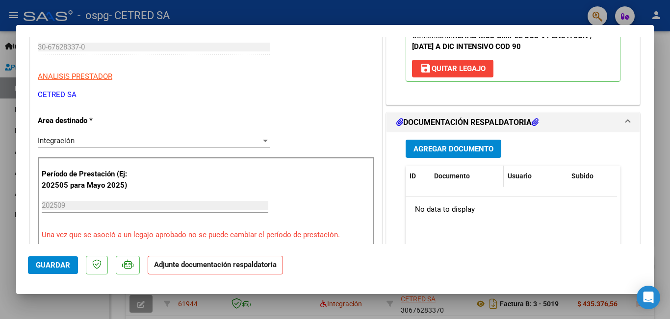
scroll to position [196, 0]
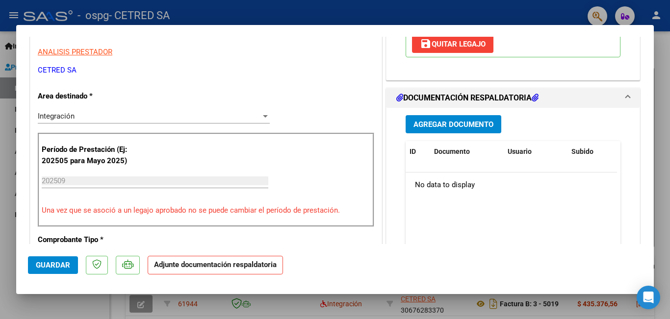
click at [433, 131] on button "Agregar Documento" at bounding box center [454, 124] width 96 height 18
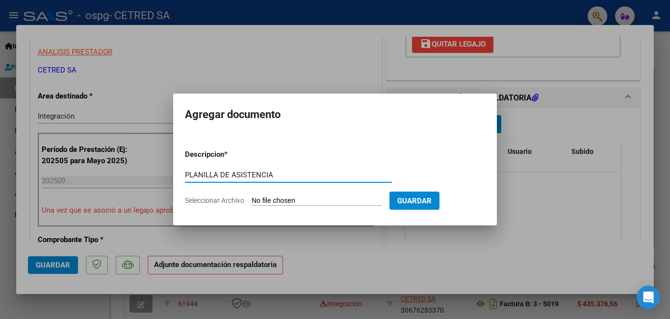
type input "PLANILLA DE ASISTENCIA"
type input "C:\fakepath\[PERSON_NAME] [PERSON_NAME].pdf"
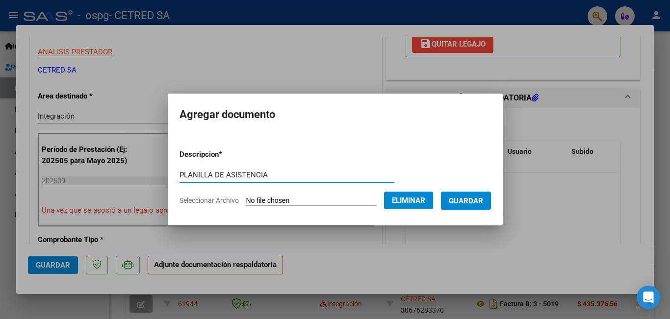
click at [474, 201] on span "Guardar" at bounding box center [466, 201] width 34 height 9
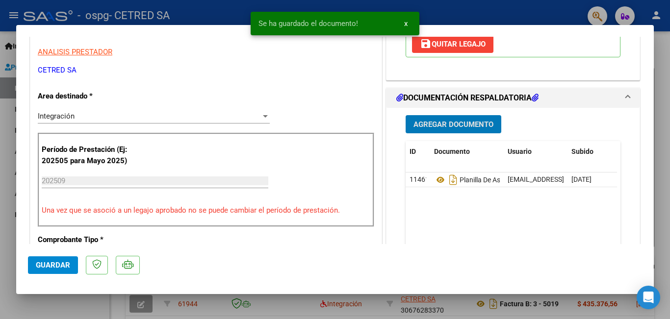
click at [435, 124] on span "Agregar Documento" at bounding box center [453, 124] width 80 height 9
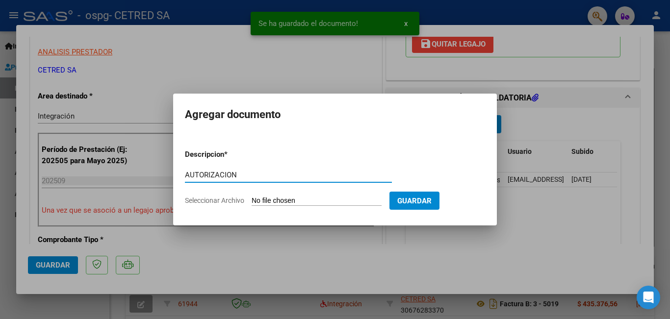
type input "AUTORIZACION"
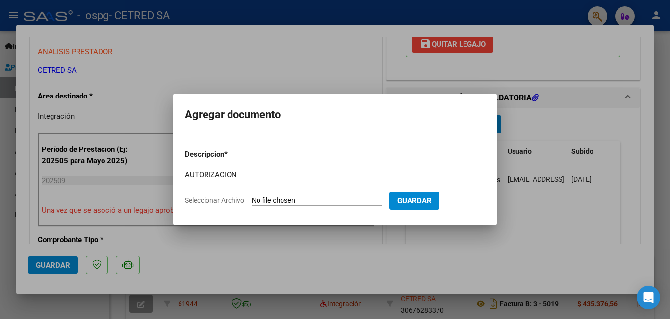
type input "C:\fakepath\[PERSON_NAME] [PERSON_NAME] AUT [PERSON_NAME]-DIC 2025.odt"
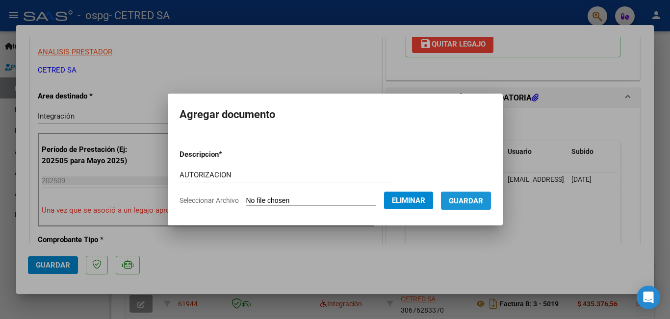
click at [476, 202] on span "Guardar" at bounding box center [466, 201] width 34 height 9
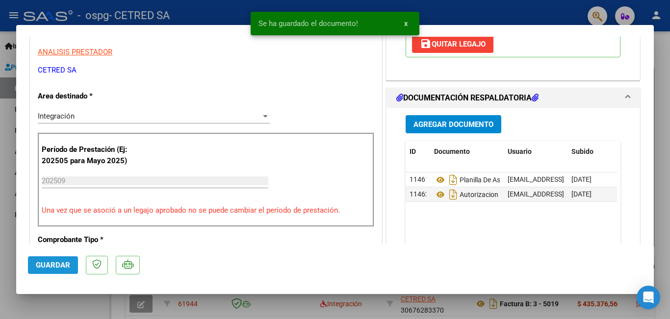
click at [52, 268] on span "Guardar" at bounding box center [53, 265] width 34 height 9
click at [0, 168] on div at bounding box center [335, 159] width 670 height 319
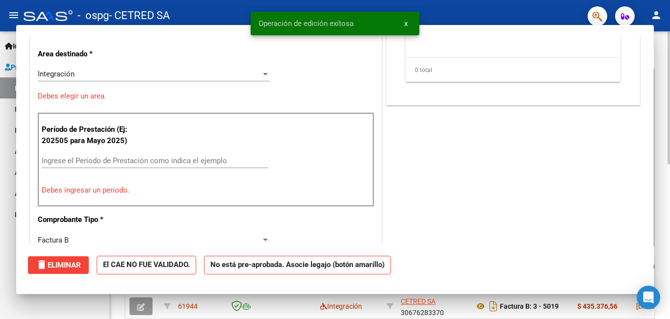
scroll to position [0, 0]
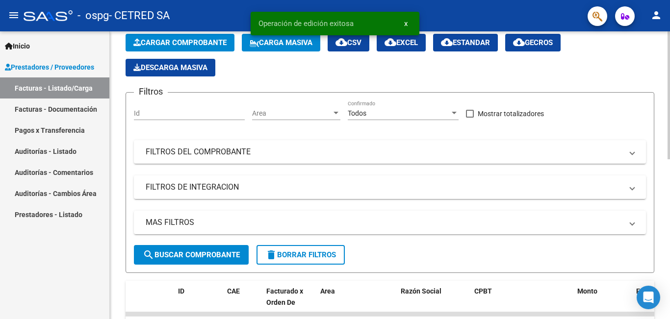
click at [181, 43] on span "Cargar Comprobante" at bounding box center [179, 42] width 93 height 9
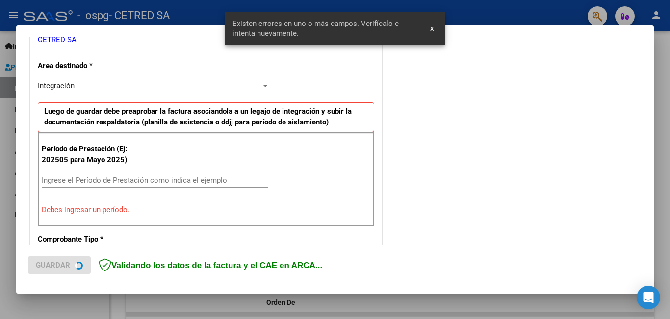
scroll to position [219, 0]
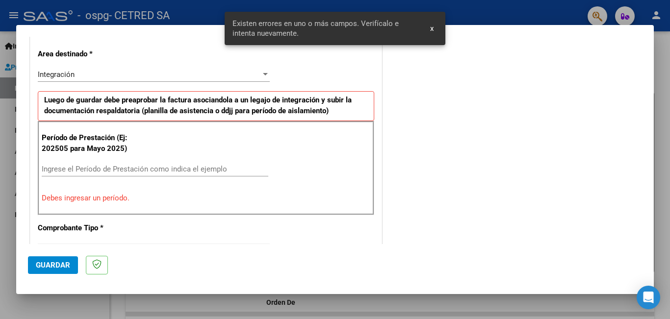
click at [140, 167] on input "Ingrese el Período de Prestación como indica el ejemplo" at bounding box center [155, 169] width 227 height 9
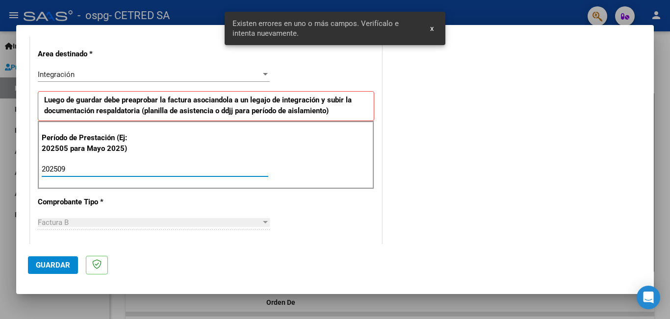
type input "202509"
click at [54, 261] on span "Guardar" at bounding box center [53, 265] width 34 height 9
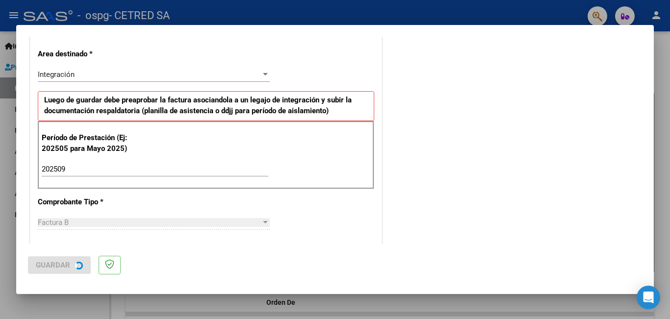
scroll to position [0, 0]
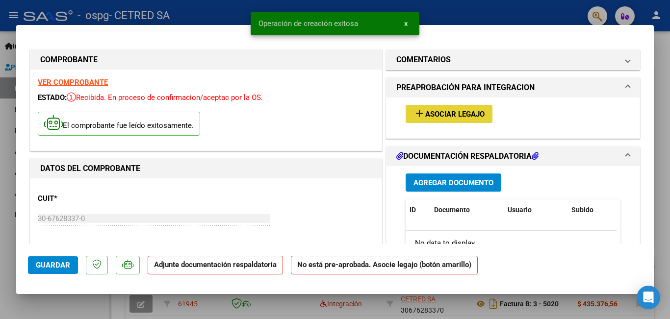
click at [417, 112] on mat-icon "add" at bounding box center [419, 113] width 12 height 12
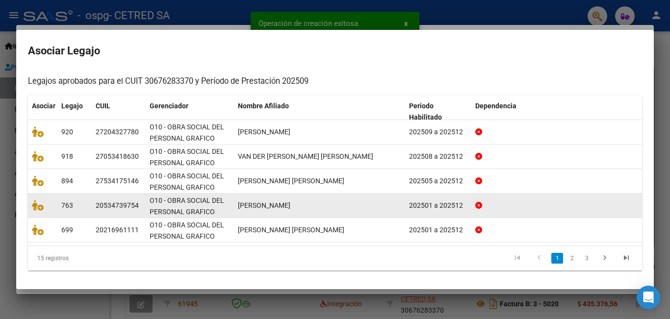
scroll to position [92, 0]
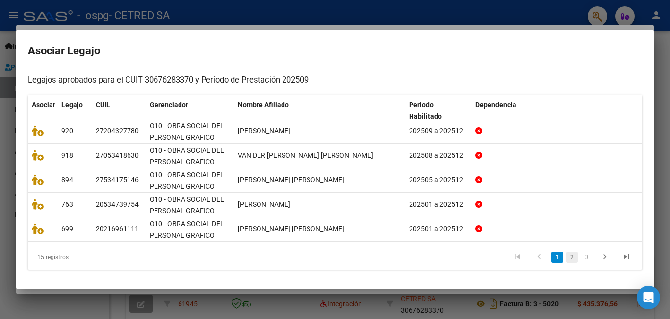
click at [566, 256] on link "2" at bounding box center [572, 257] width 12 height 11
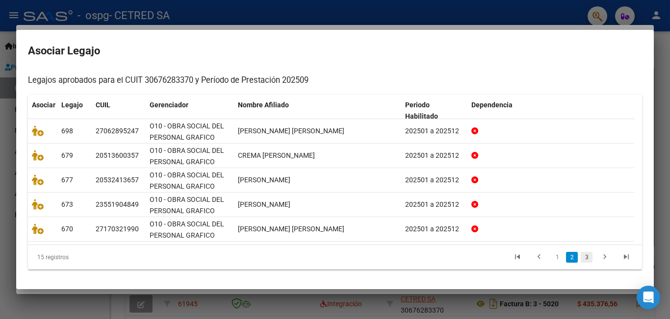
click at [581, 259] on link "3" at bounding box center [587, 257] width 12 height 11
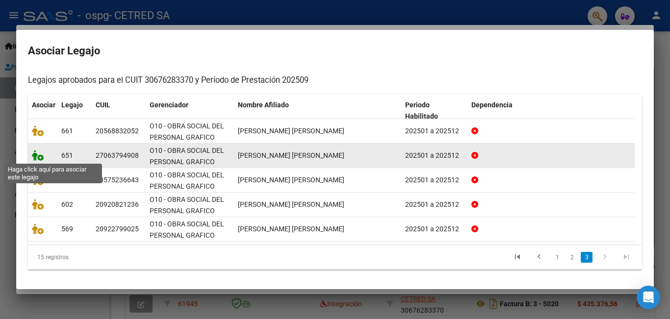
click at [39, 155] on icon at bounding box center [38, 155] width 12 height 11
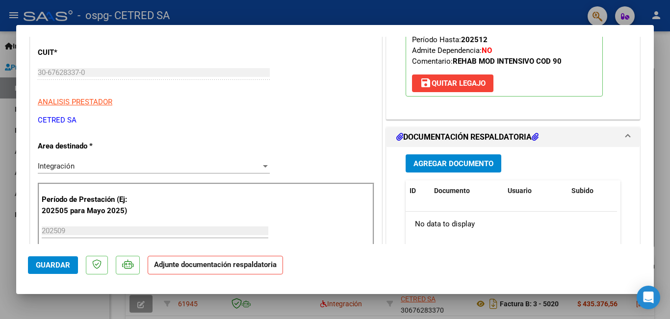
scroll to position [147, 0]
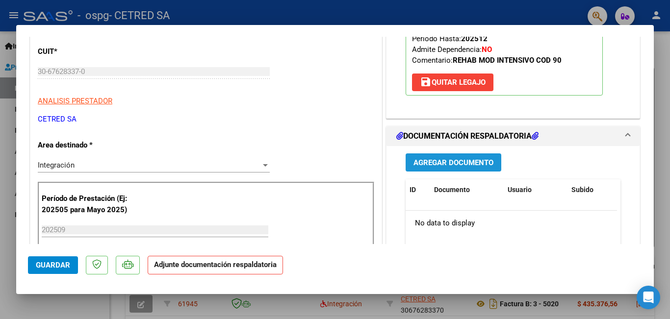
click at [429, 158] on span "Agregar Documento" at bounding box center [453, 162] width 80 height 9
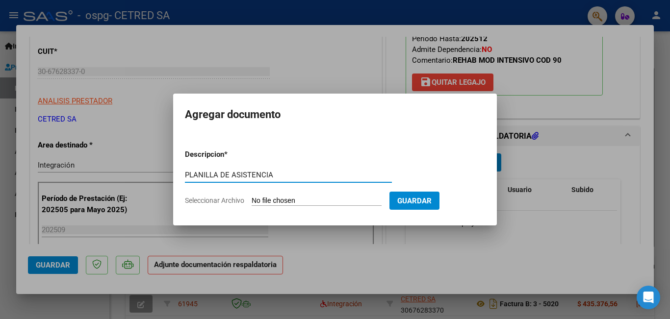
type input "PLANILLA DE ASISTENCIA"
type input "C:\fakepath\[PERSON_NAME].pdf"
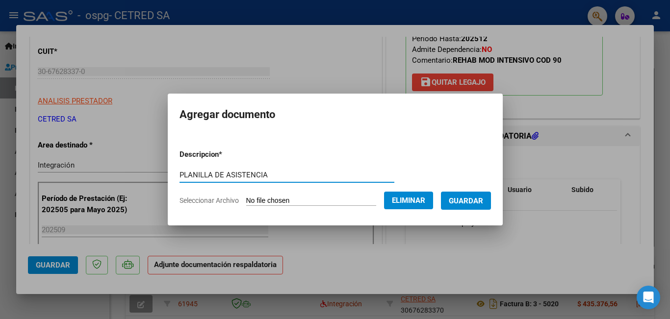
click at [480, 201] on span "Guardar" at bounding box center [466, 201] width 34 height 9
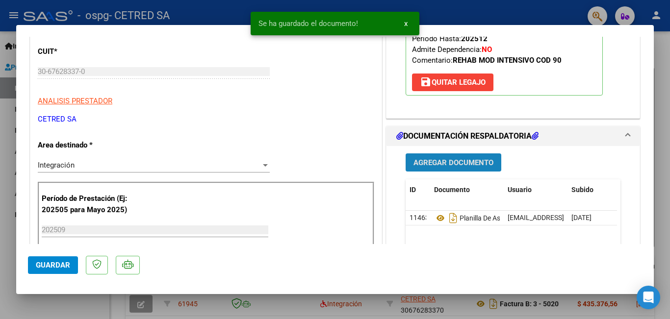
click at [432, 162] on span "Agregar Documento" at bounding box center [453, 162] width 80 height 9
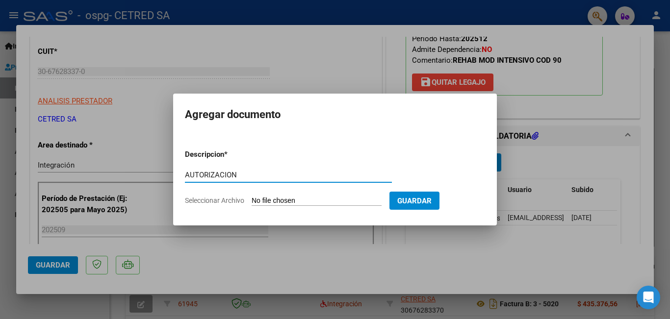
type input "AUTORIZACION"
type input "C:\fakepath\[PERSON_NAME] AUT 2025.doc"
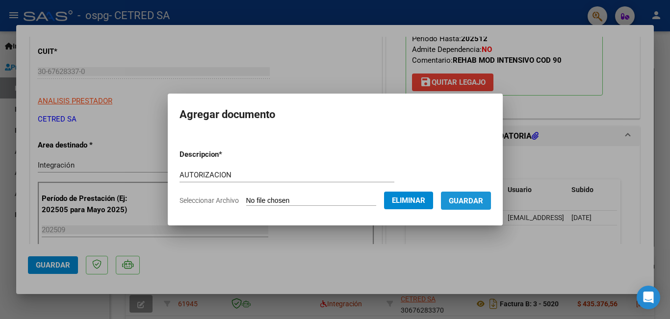
click at [474, 200] on span "Guardar" at bounding box center [466, 201] width 34 height 9
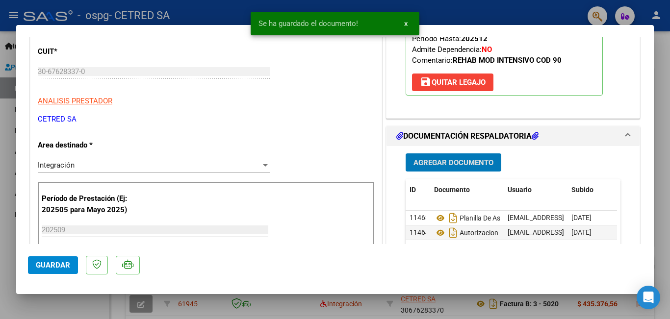
click at [57, 267] on span "Guardar" at bounding box center [53, 265] width 34 height 9
click at [0, 214] on div at bounding box center [335, 159] width 670 height 319
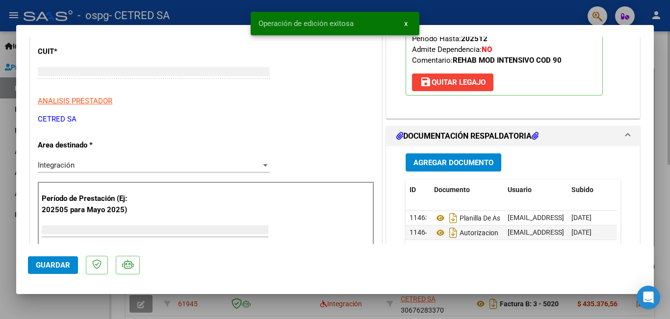
scroll to position [0, 0]
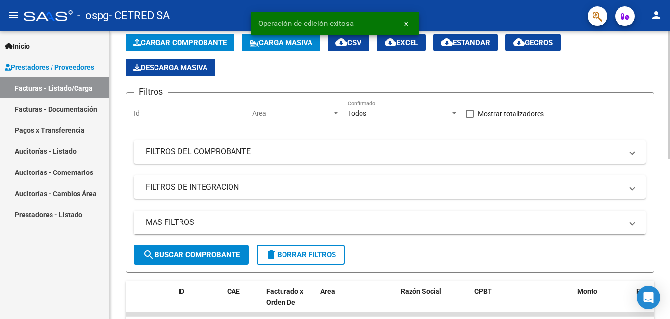
click at [148, 44] on span "Cargar Comprobante" at bounding box center [179, 42] width 93 height 9
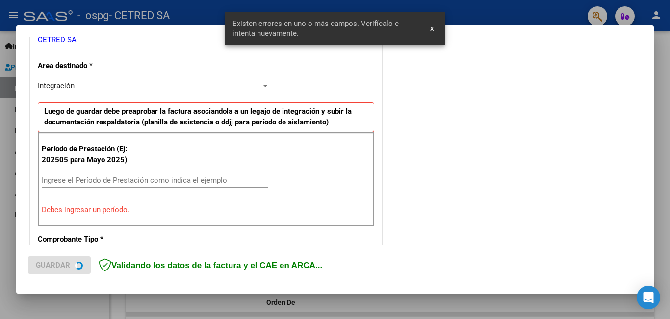
scroll to position [219, 0]
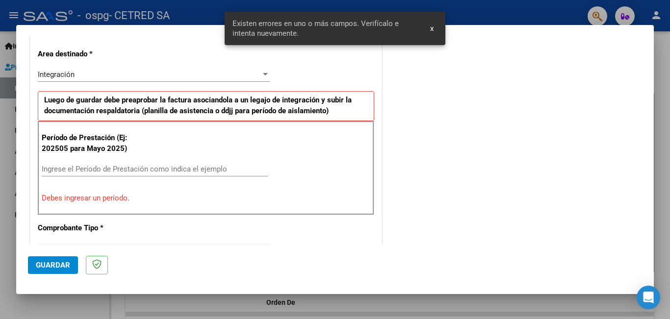
click at [146, 168] on input "Ingrese el Período de Prestación como indica el ejemplo" at bounding box center [155, 169] width 227 height 9
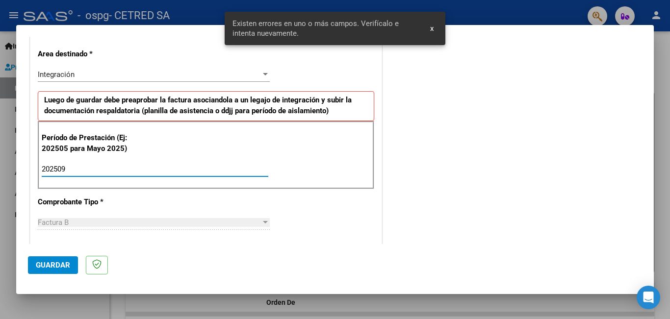
type input "202509"
click at [59, 264] on span "Guardar" at bounding box center [53, 265] width 34 height 9
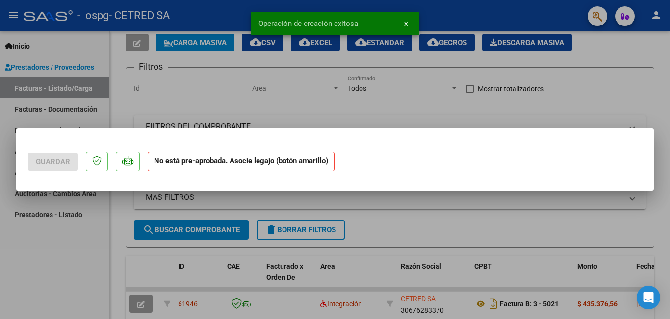
scroll to position [0, 0]
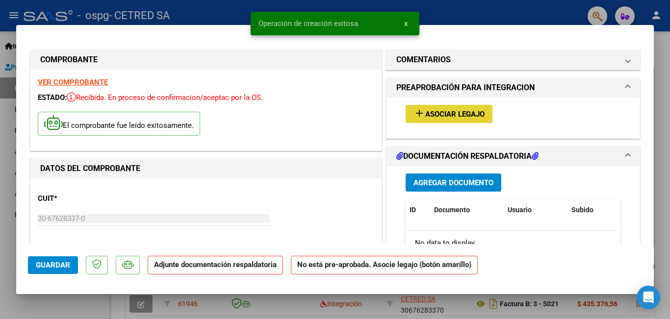
click at [414, 113] on mat-icon "add" at bounding box center [419, 113] width 12 height 12
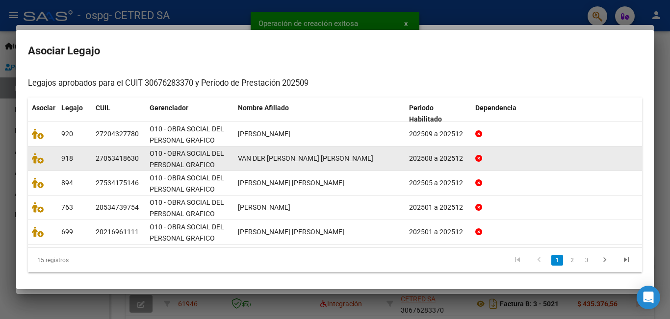
scroll to position [92, 0]
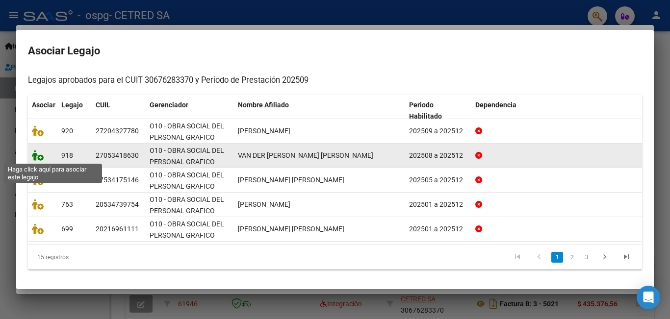
click at [39, 156] on icon at bounding box center [38, 155] width 12 height 11
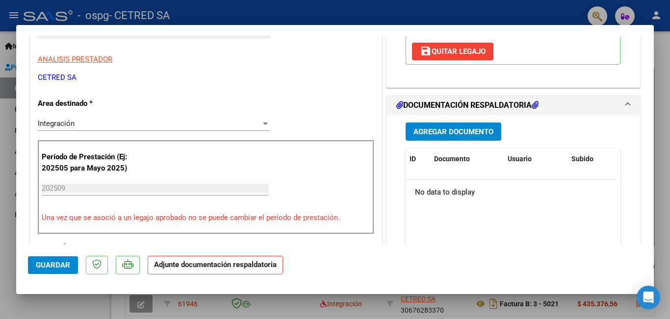
scroll to position [196, 0]
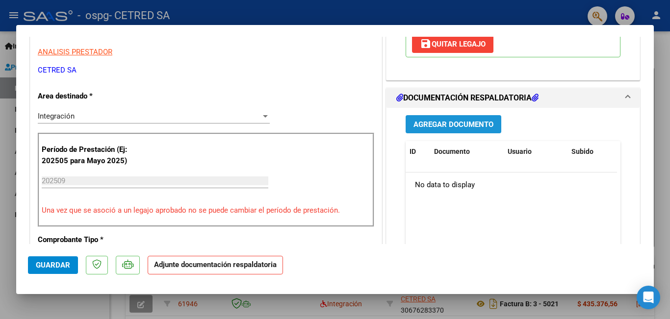
click at [440, 120] on span "Agregar Documento" at bounding box center [453, 124] width 80 height 9
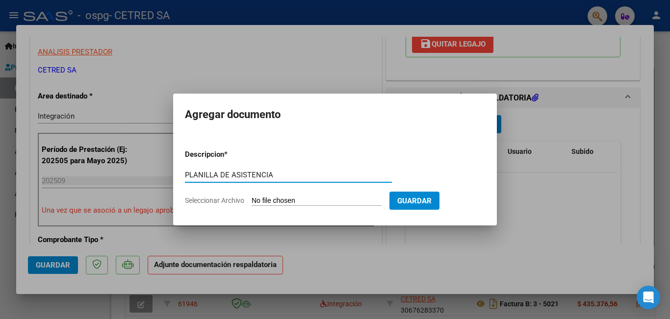
type input "PLANILLA DE ASISTENCIA"
type input "C:\fakepath\VAN DER [PERSON_NAME] [PERSON_NAME].pdf"
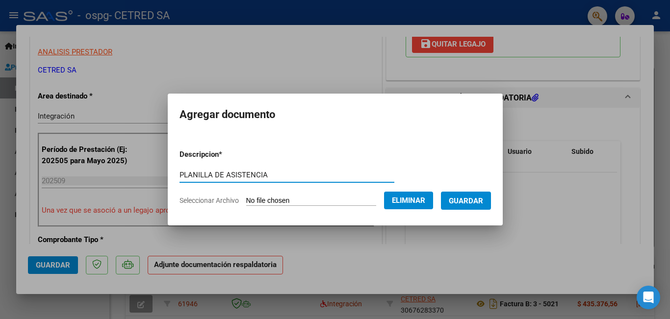
click at [483, 201] on span "Guardar" at bounding box center [466, 201] width 34 height 9
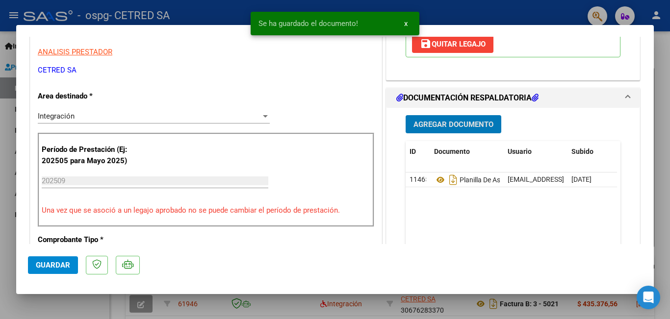
click at [453, 115] on button "Agregar Documento" at bounding box center [454, 124] width 96 height 18
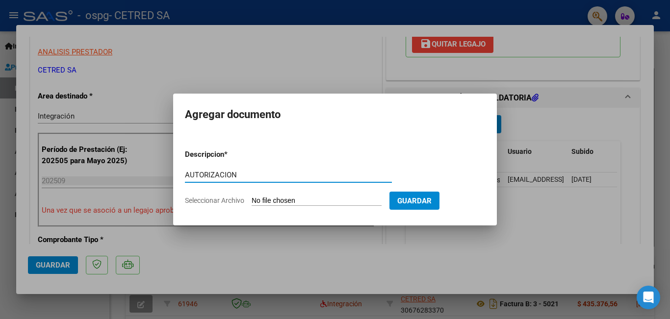
type input "AUTORIZACION"
type input "C:\fakepath\VAN DER [PERSON_NAME] AUT 2025.doc"
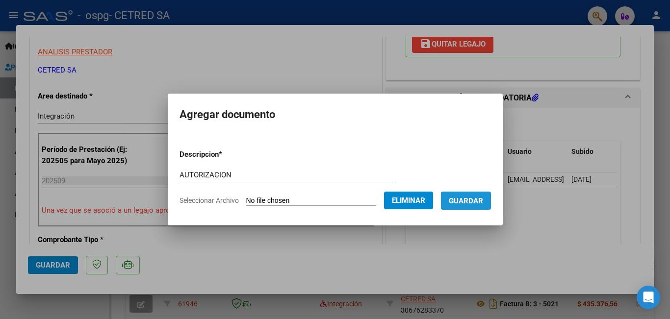
click at [483, 201] on span "Guardar" at bounding box center [466, 201] width 34 height 9
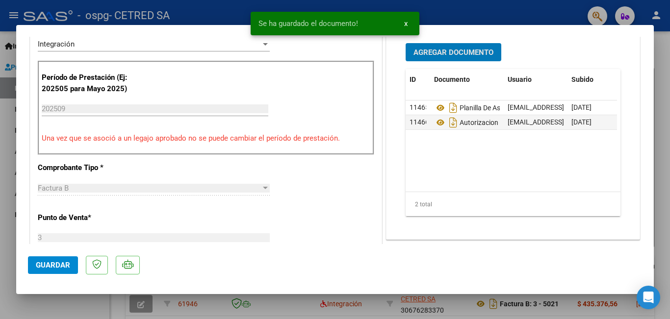
scroll to position [294, 0]
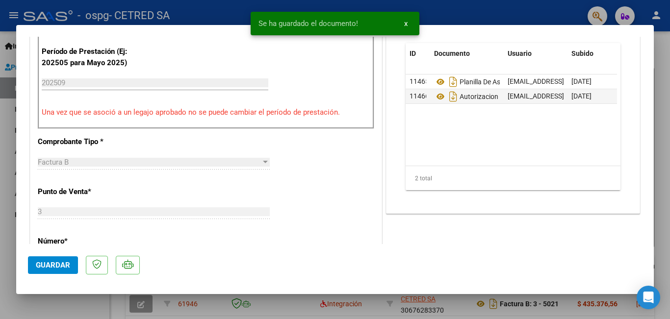
click at [42, 265] on span "Guardar" at bounding box center [53, 265] width 34 height 9
drag, startPoint x: 50, startPoint y: 267, endPoint x: 24, endPoint y: 243, distance: 35.7
click at [49, 267] on span "Guardar" at bounding box center [53, 265] width 34 height 9
click at [6, 146] on div at bounding box center [335, 159] width 670 height 319
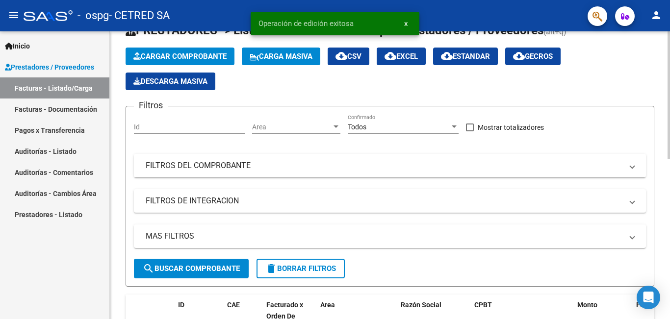
scroll to position [0, 0]
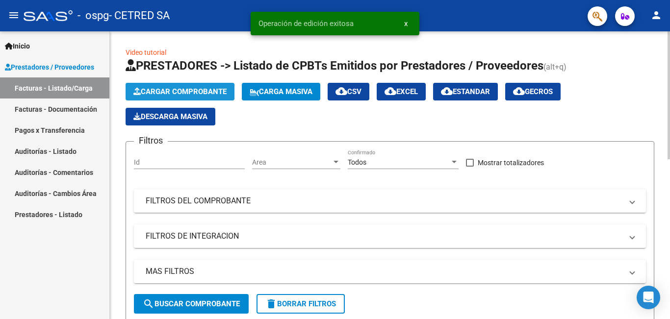
click at [165, 90] on span "Cargar Comprobante" at bounding box center [179, 91] width 93 height 9
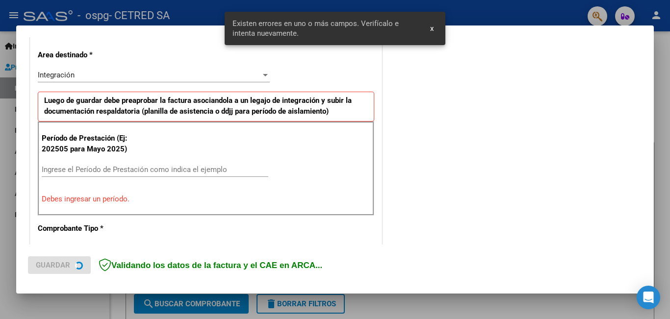
scroll to position [214, 0]
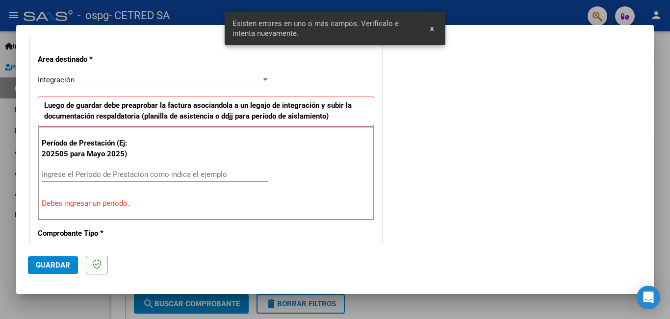
click at [157, 177] on input "Ingrese el Período de Prestación como indica el ejemplo" at bounding box center [155, 174] width 227 height 9
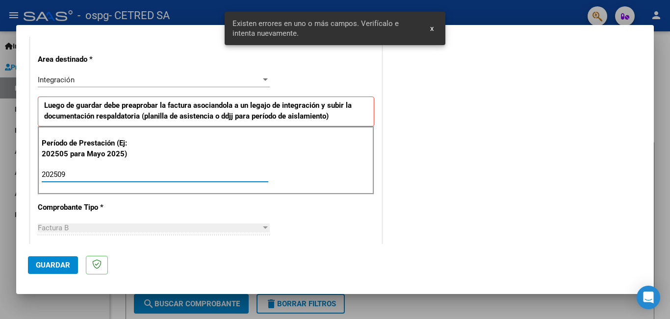
type input "202509"
click at [54, 265] on span "Guardar" at bounding box center [53, 265] width 34 height 9
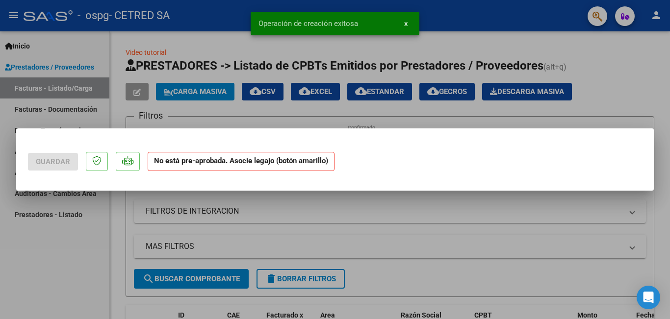
scroll to position [0, 0]
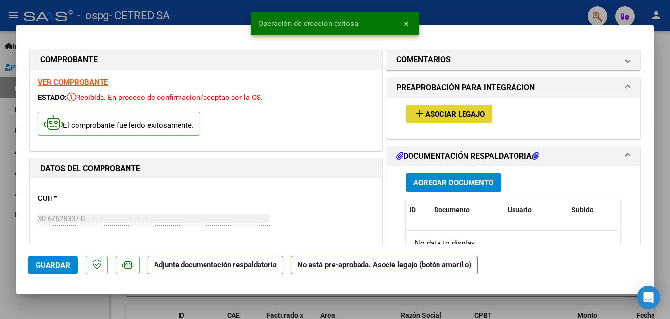
click at [413, 112] on mat-icon "add" at bounding box center [419, 113] width 12 height 12
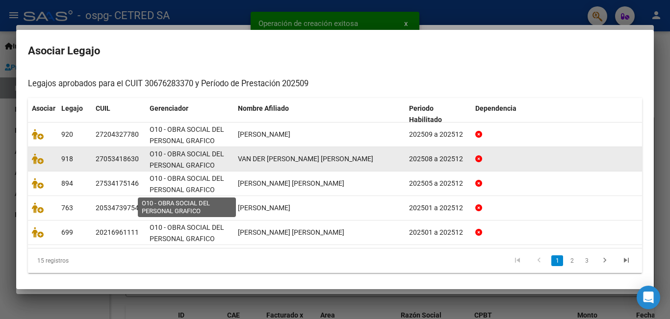
scroll to position [92, 0]
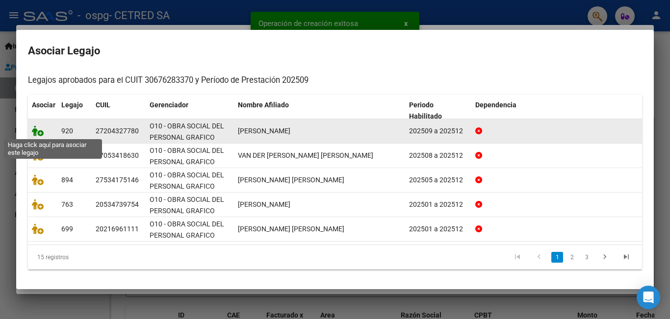
click at [38, 131] on icon at bounding box center [38, 131] width 12 height 11
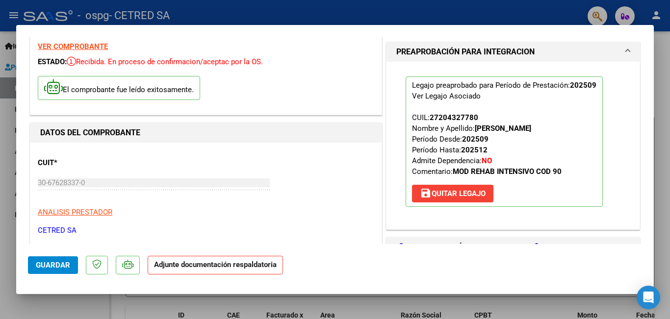
scroll to position [147, 0]
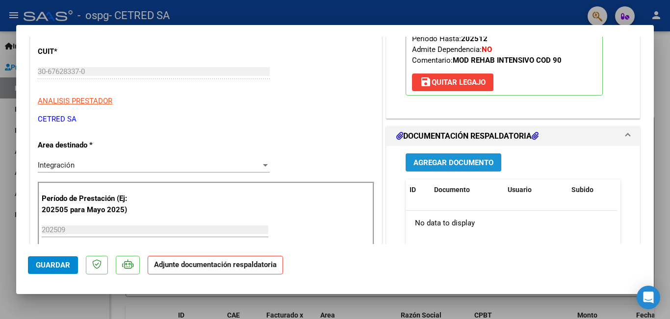
click at [450, 164] on span "Agregar Documento" at bounding box center [453, 162] width 80 height 9
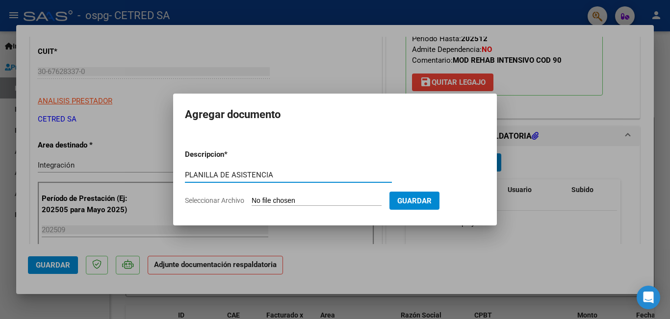
type input "PLANILLA DE ASISTENCIA"
type input "C:\fakepath\[PERSON_NAME].pdf"
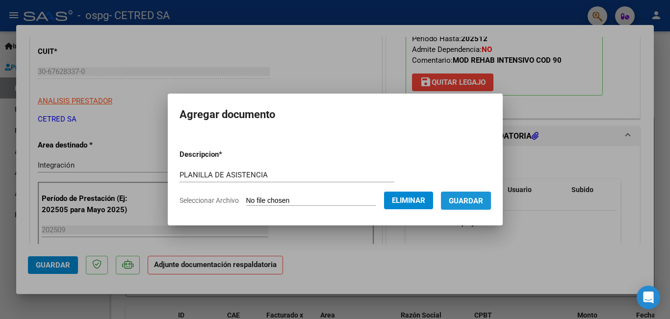
drag, startPoint x: 476, startPoint y: 200, endPoint x: 478, endPoint y: 193, distance: 7.3
click at [476, 200] on span "Guardar" at bounding box center [466, 201] width 34 height 9
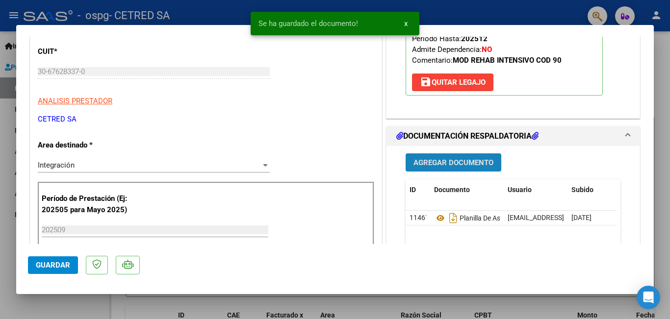
click at [451, 162] on span "Agregar Documento" at bounding box center [453, 162] width 80 height 9
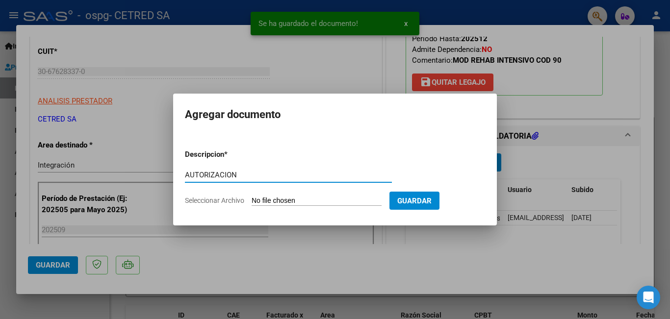
type input "AUTORIZACION"
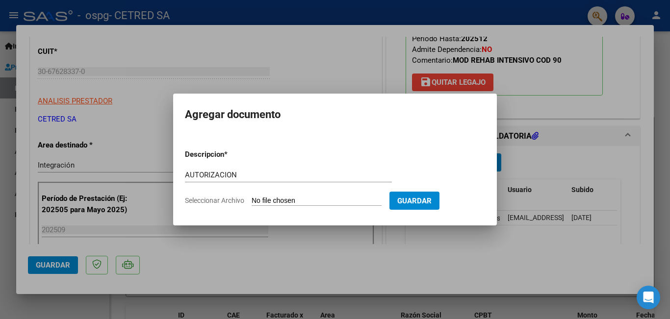
type input "C:\fakepath\[PERSON_NAME] AUT 2025.jpg"
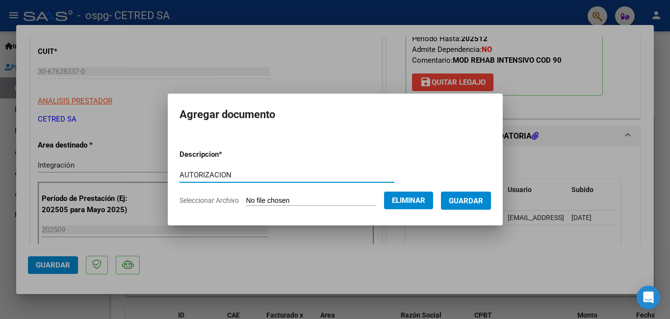
click at [470, 199] on span "Guardar" at bounding box center [466, 201] width 34 height 9
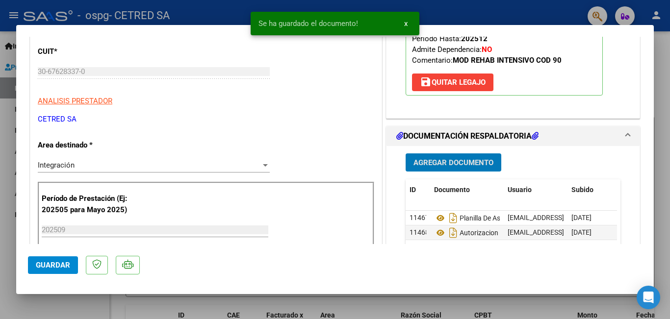
click at [51, 262] on span "Guardar" at bounding box center [53, 265] width 34 height 9
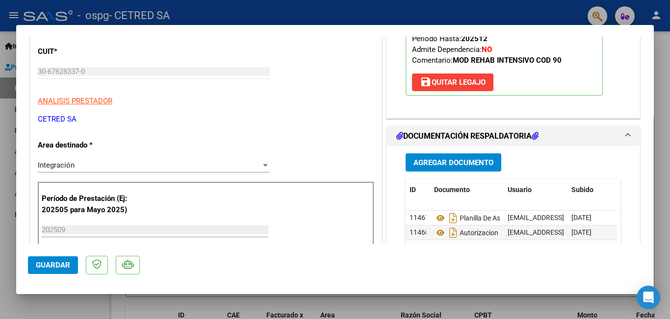
click at [0, 137] on div at bounding box center [335, 159] width 670 height 319
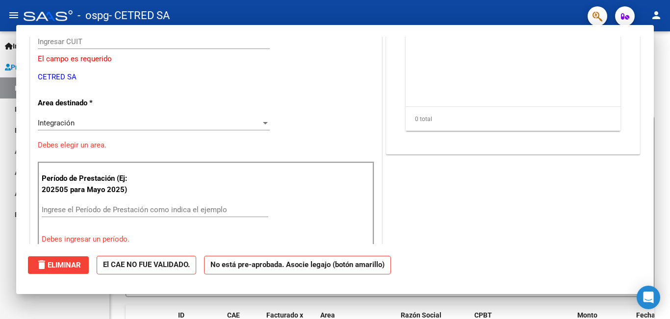
scroll to position [0, 0]
